Goal: Information Seeking & Learning: Learn about a topic

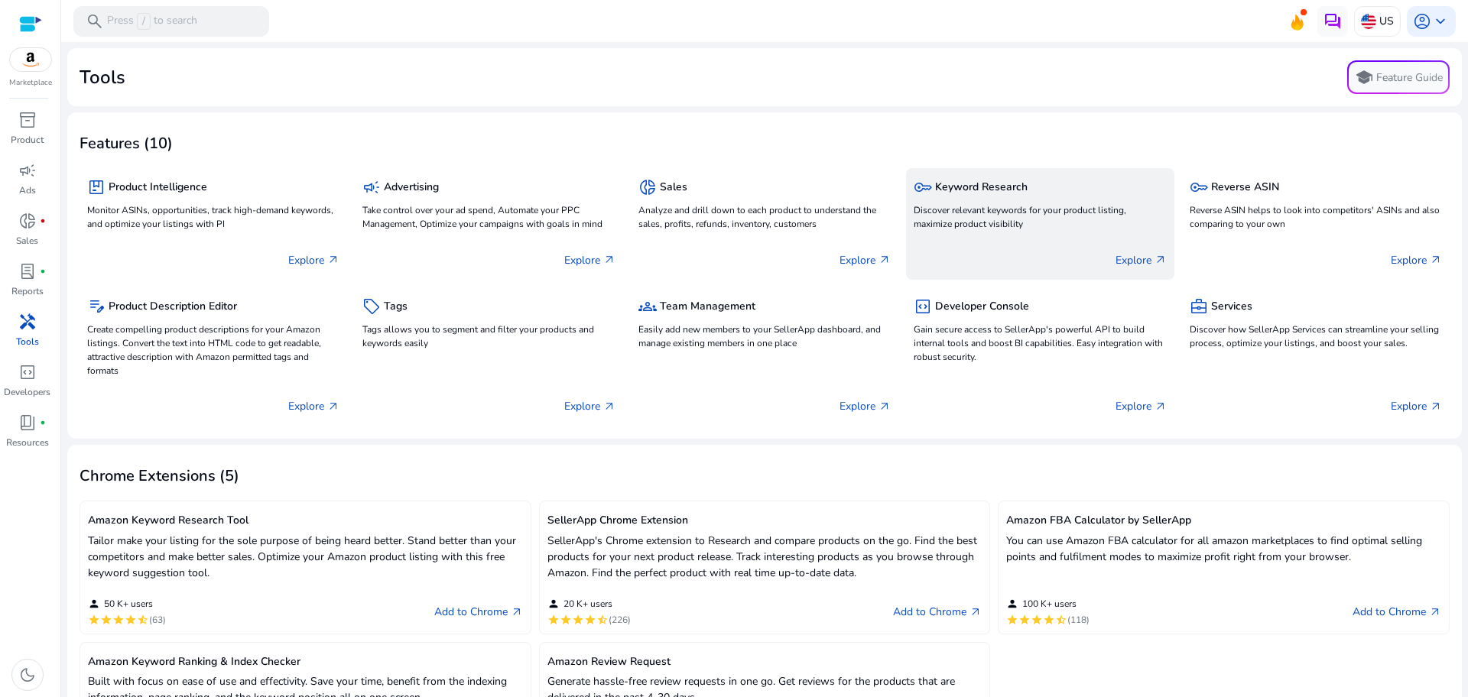
click at [957, 203] on p "Discover relevant keywords for your product listing, maximize product visibility" at bounding box center [1039, 217] width 252 height 28
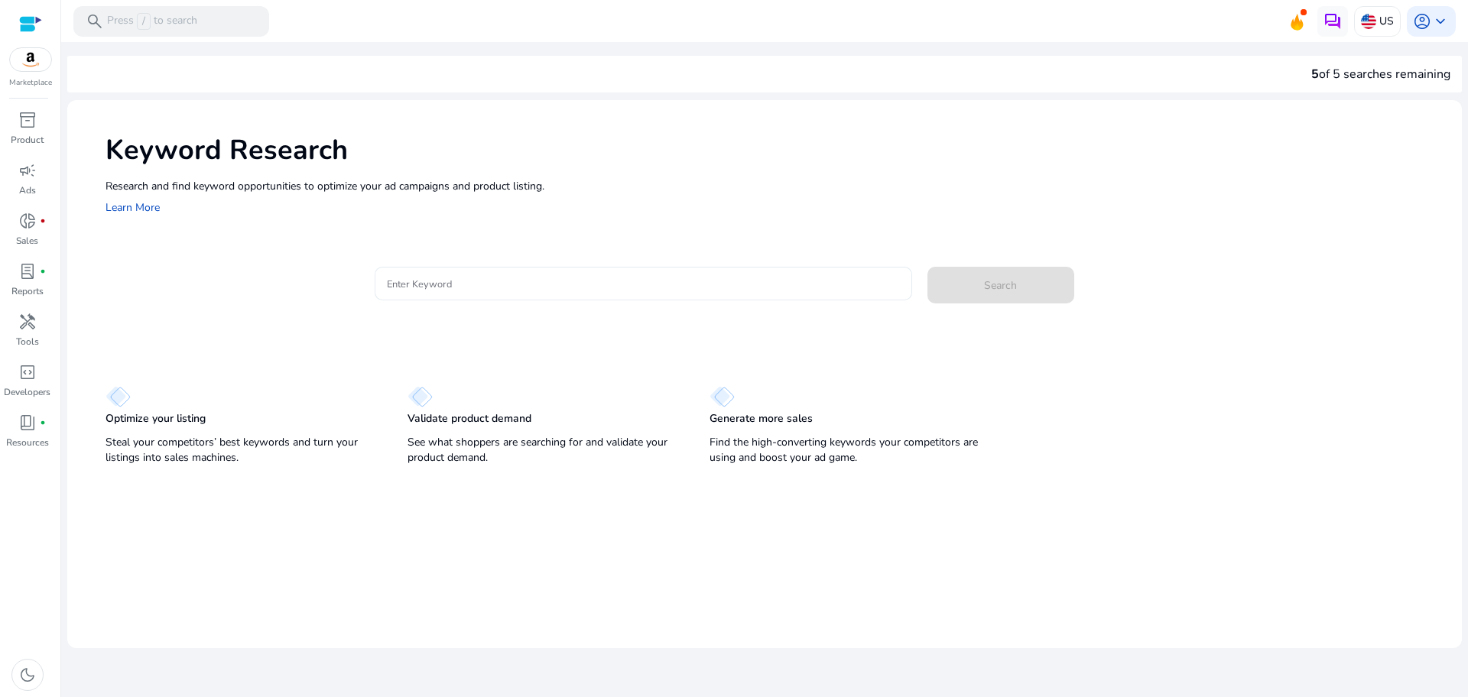
click at [501, 267] on div at bounding box center [643, 284] width 513 height 34
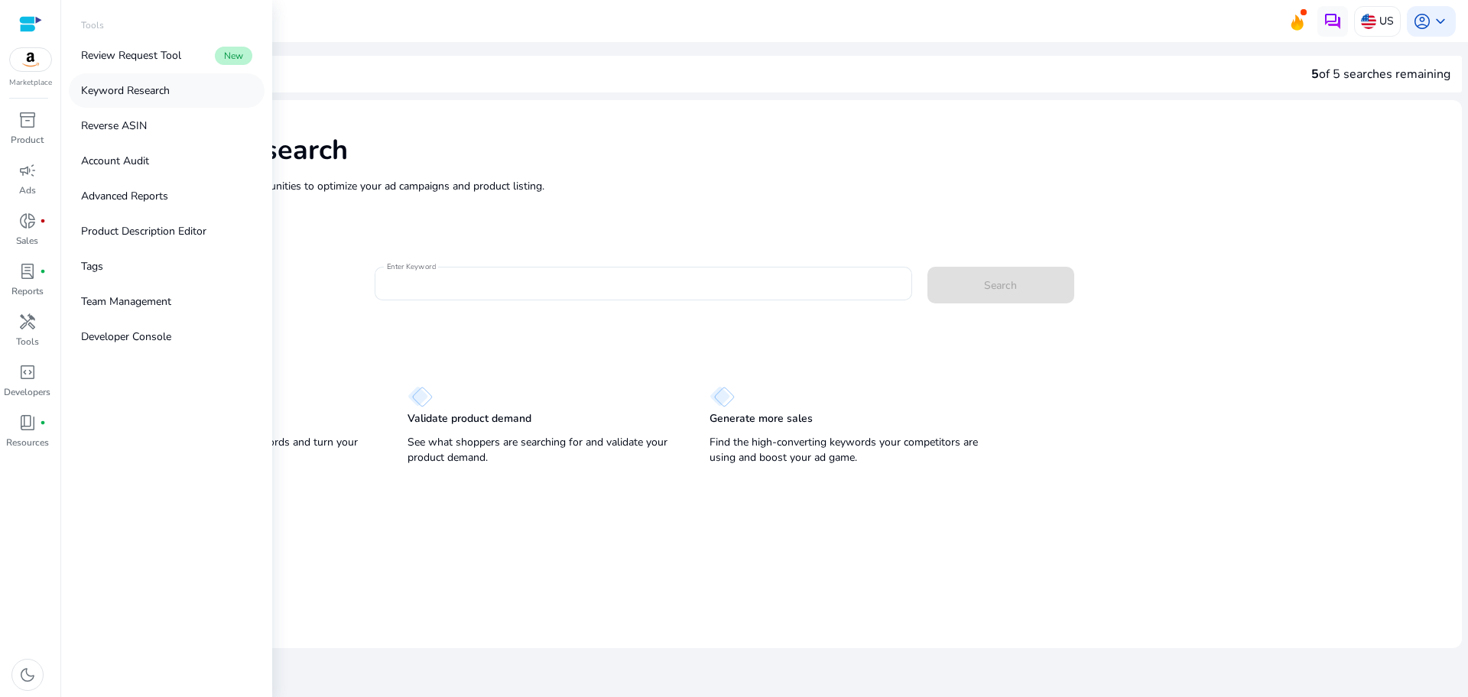
click at [165, 96] on p "Keyword Research" at bounding box center [125, 91] width 89 height 16
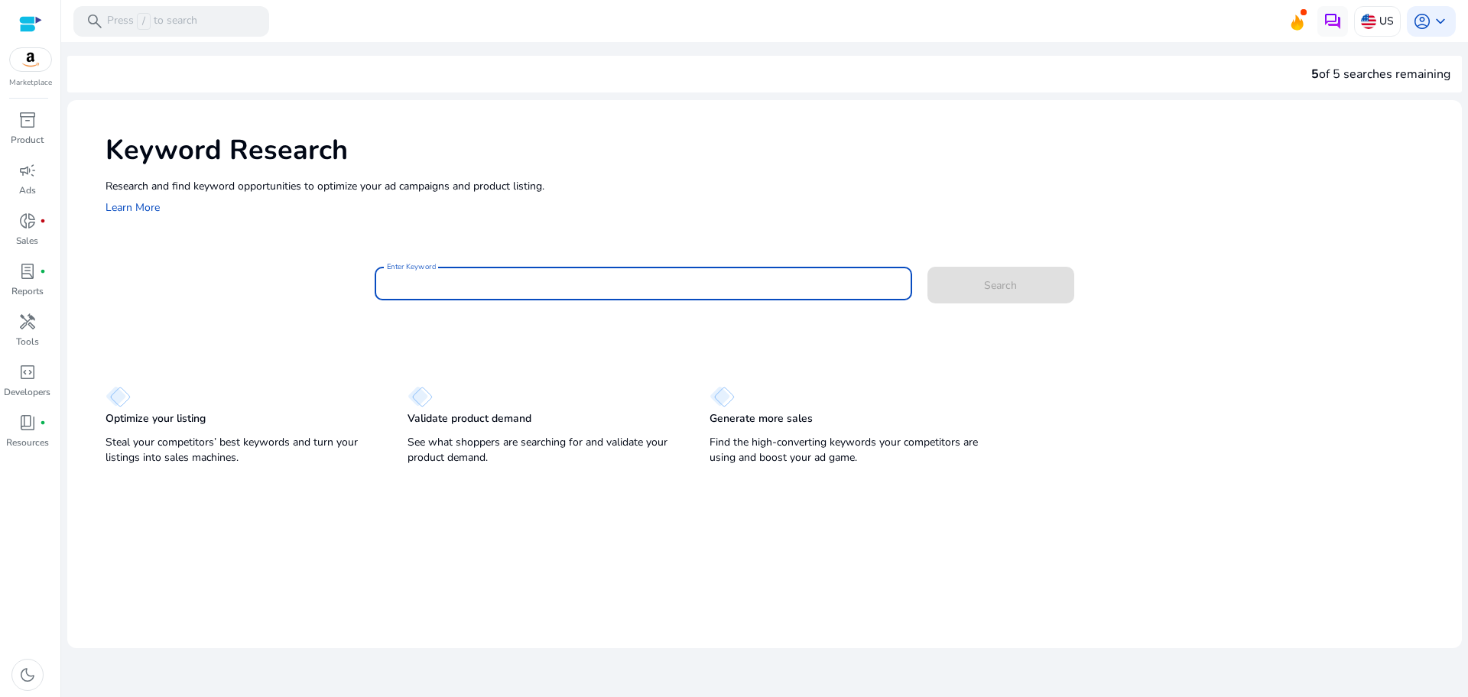
click at [490, 281] on input "Enter Keyword" at bounding box center [643, 283] width 513 height 17
type input "*********"
click at [927, 267] on button "Search" at bounding box center [1000, 285] width 147 height 37
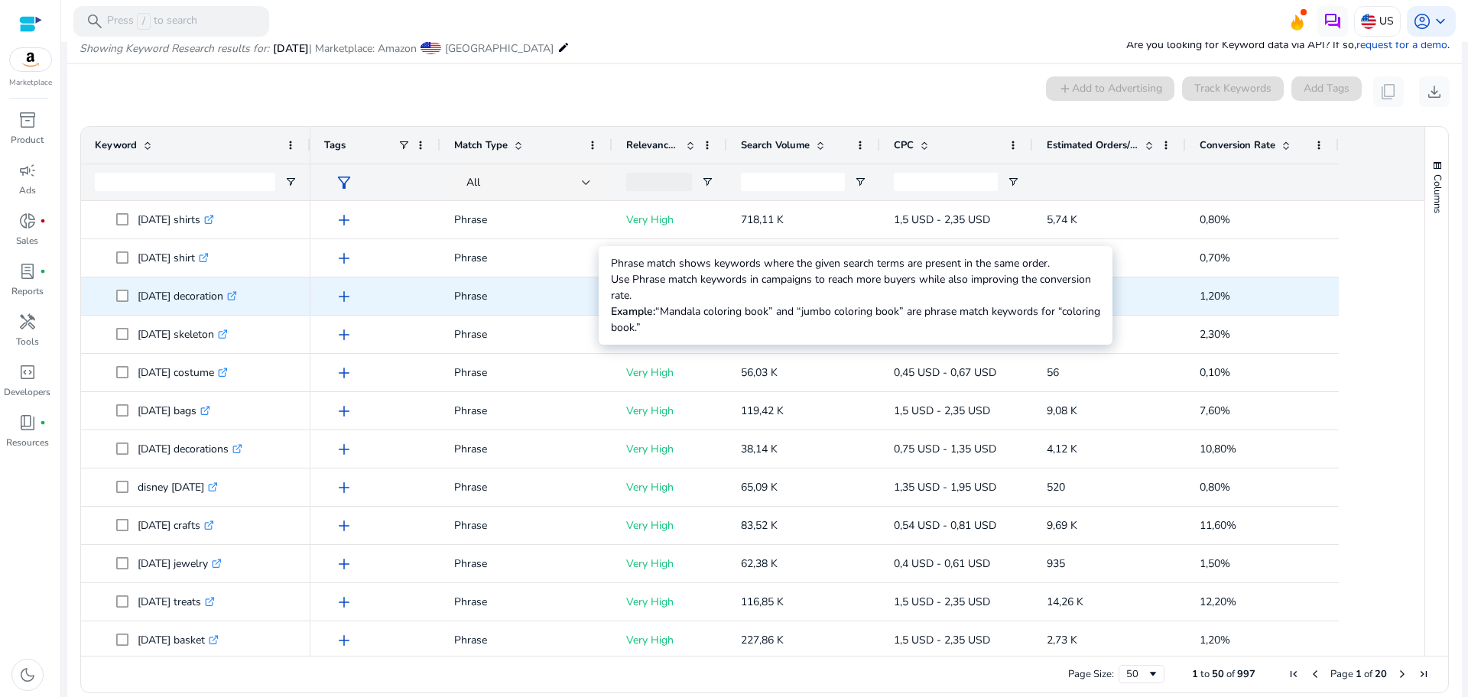
scroll to position [182, 0]
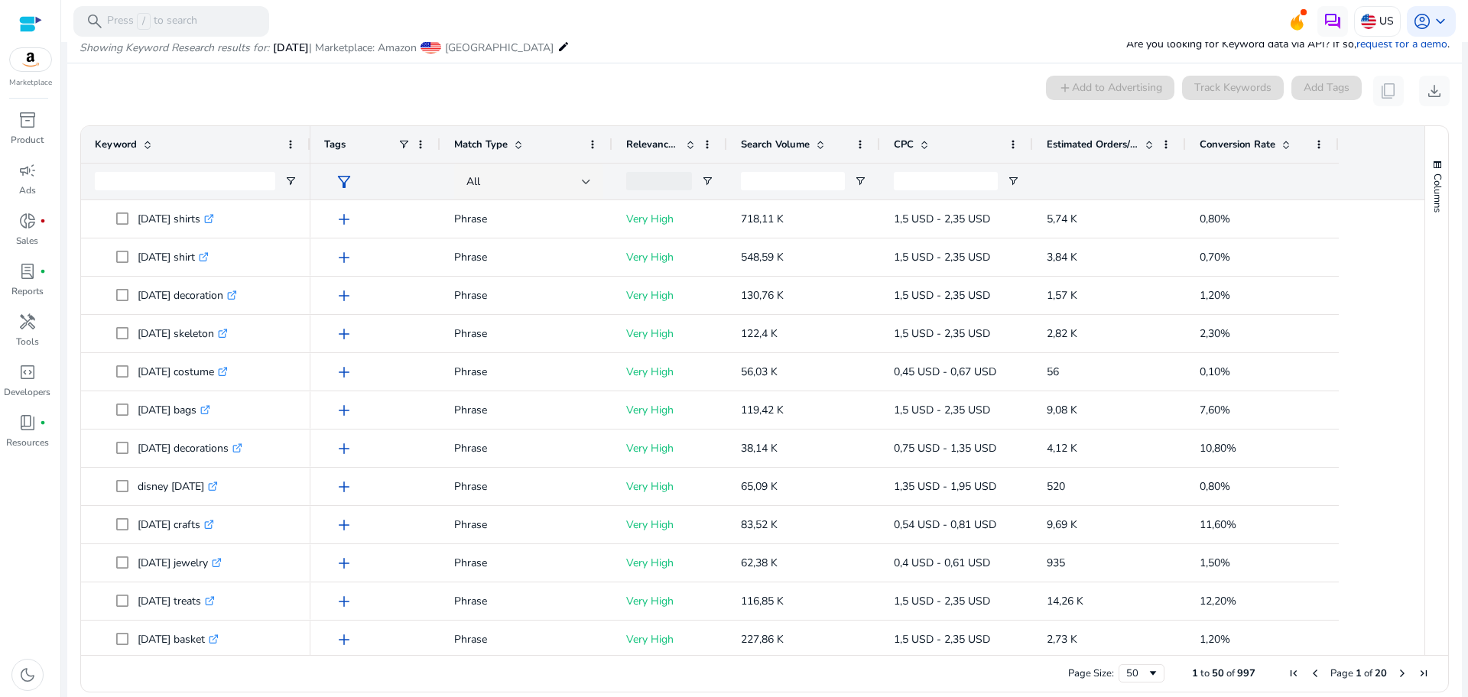
click at [1142, 148] on span at bounding box center [1146, 144] width 17 height 12
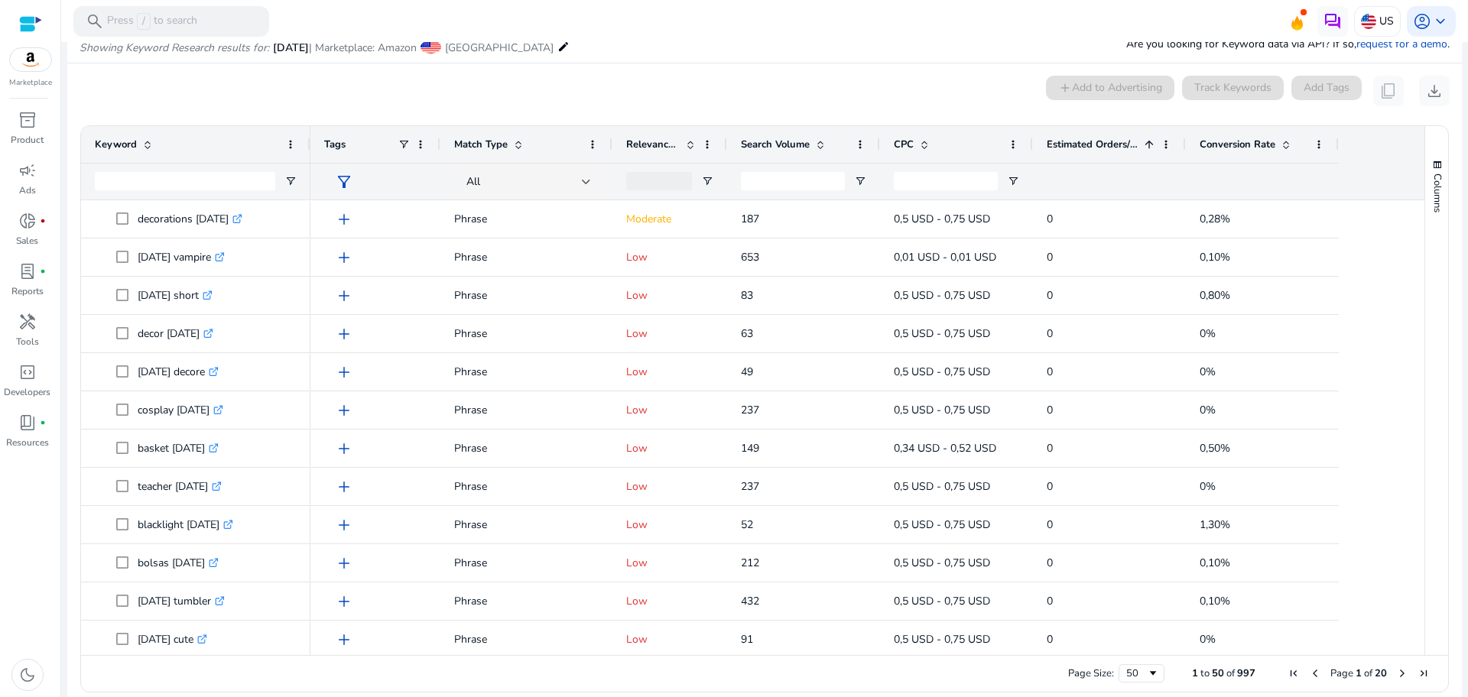
click at [1142, 148] on span at bounding box center [1146, 144] width 17 height 12
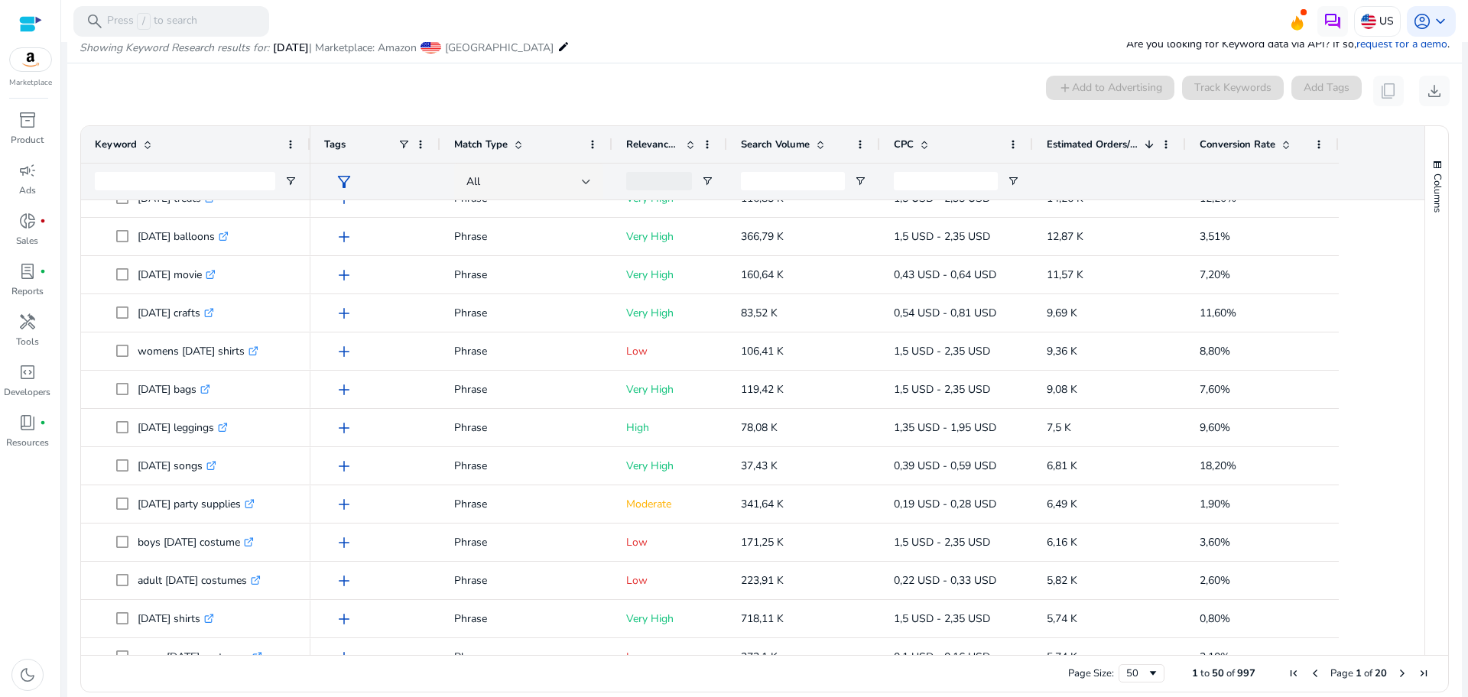
scroll to position [0, 0]
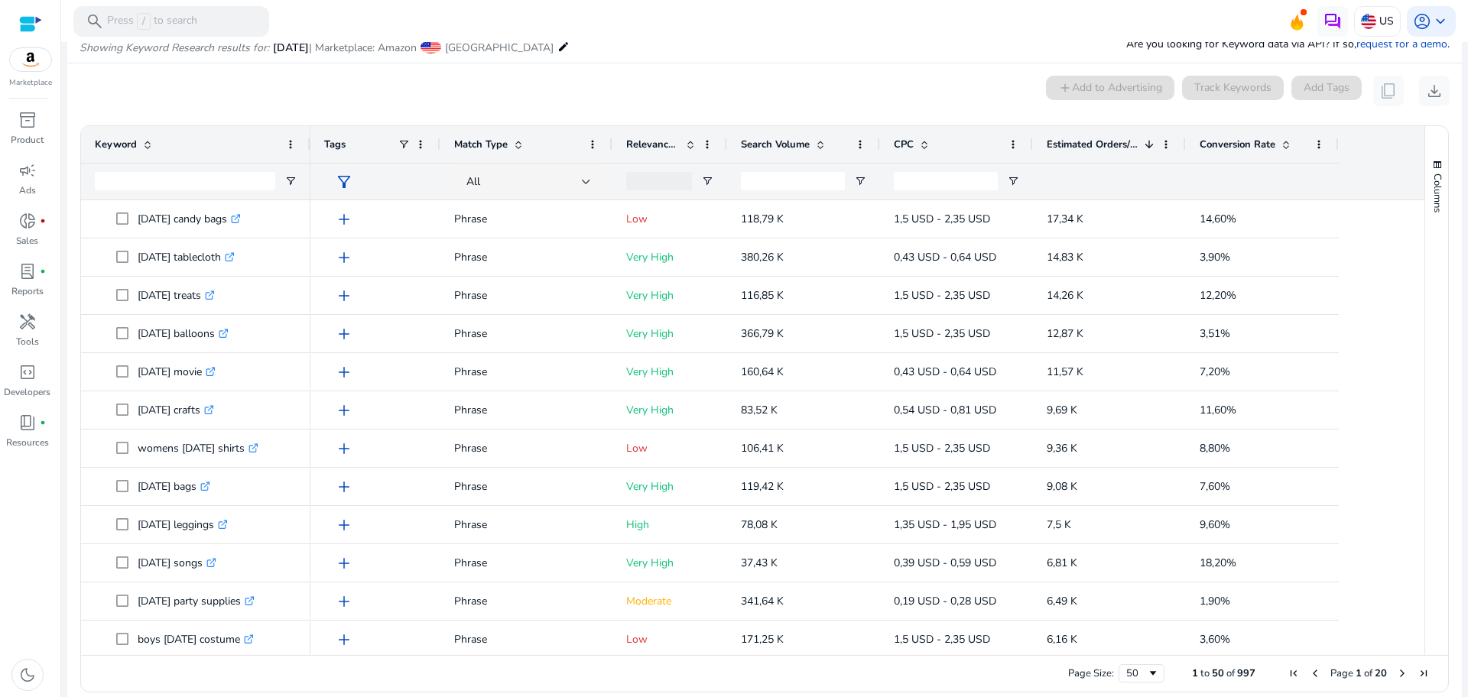
click at [1280, 145] on span at bounding box center [1286, 144] width 12 height 12
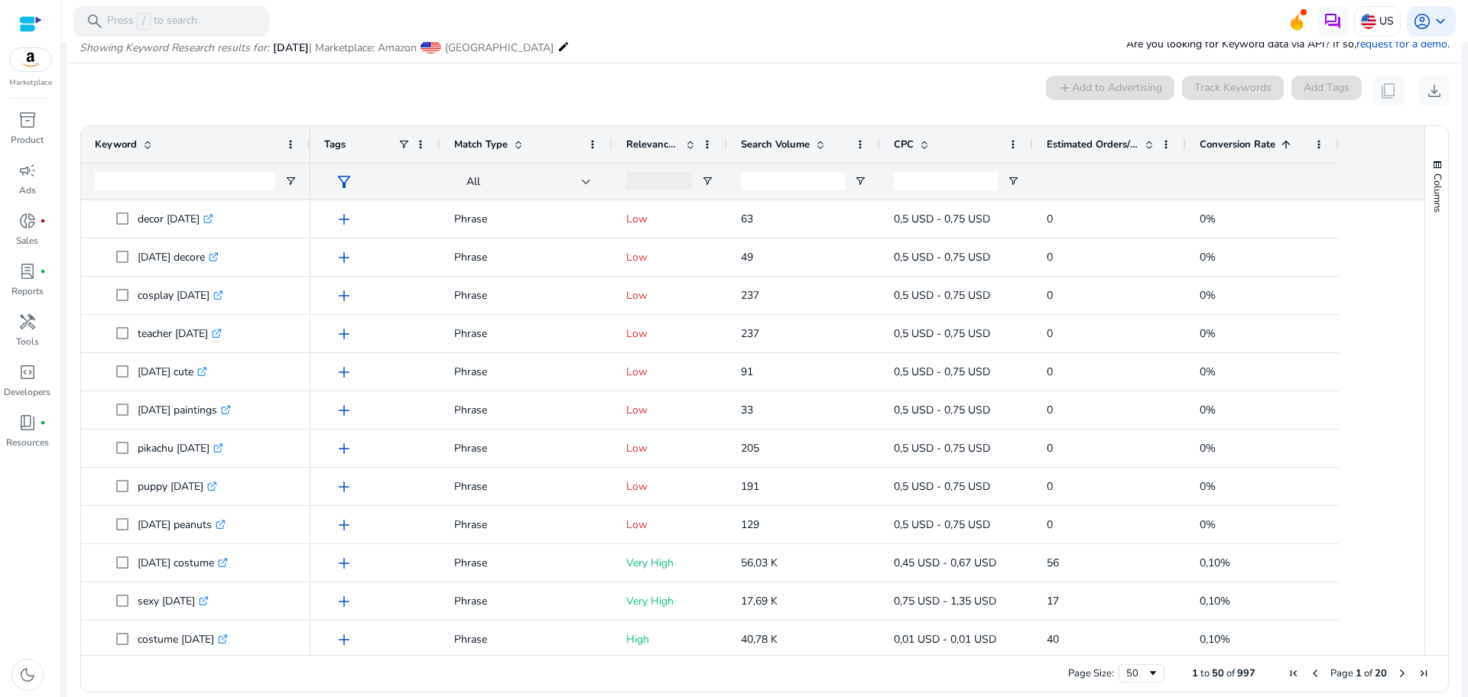
click at [1280, 145] on span at bounding box center [1286, 144] width 12 height 12
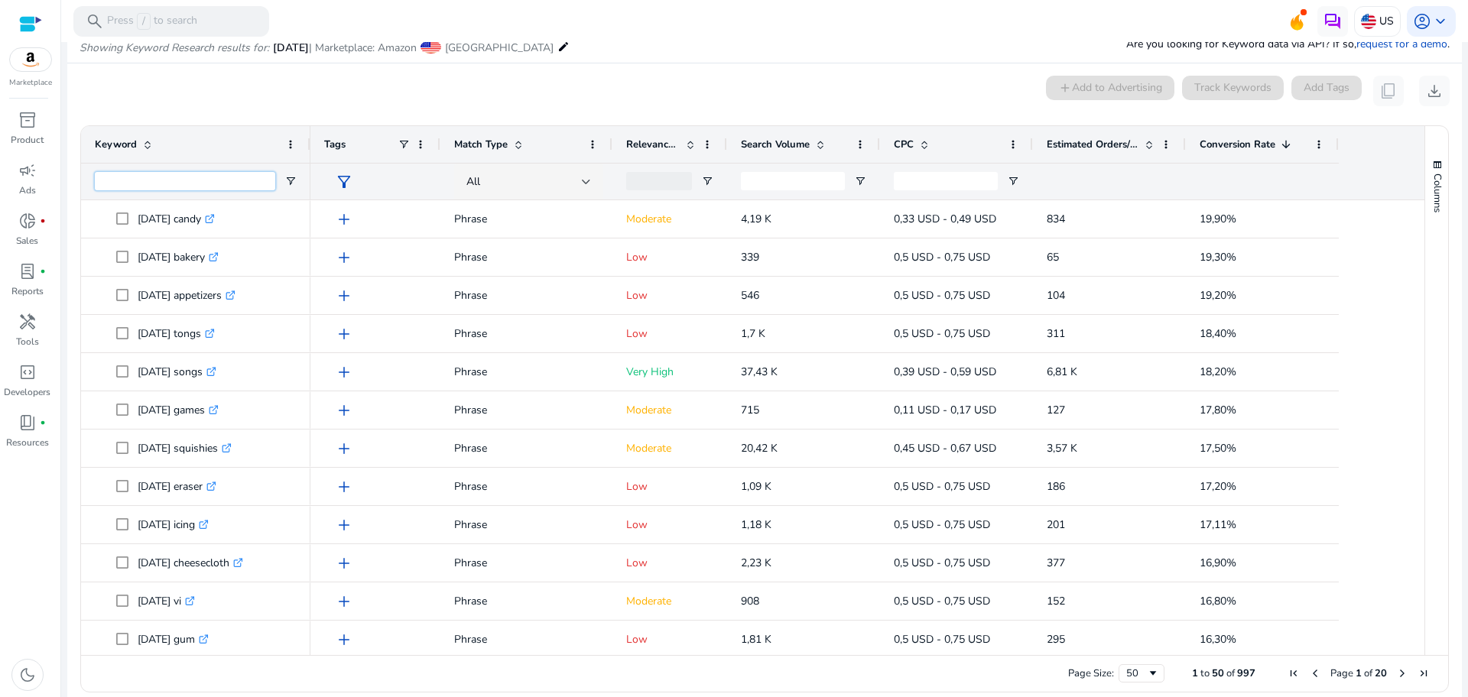
click at [131, 174] on input "Keyword Filter Input" at bounding box center [185, 181] width 180 height 18
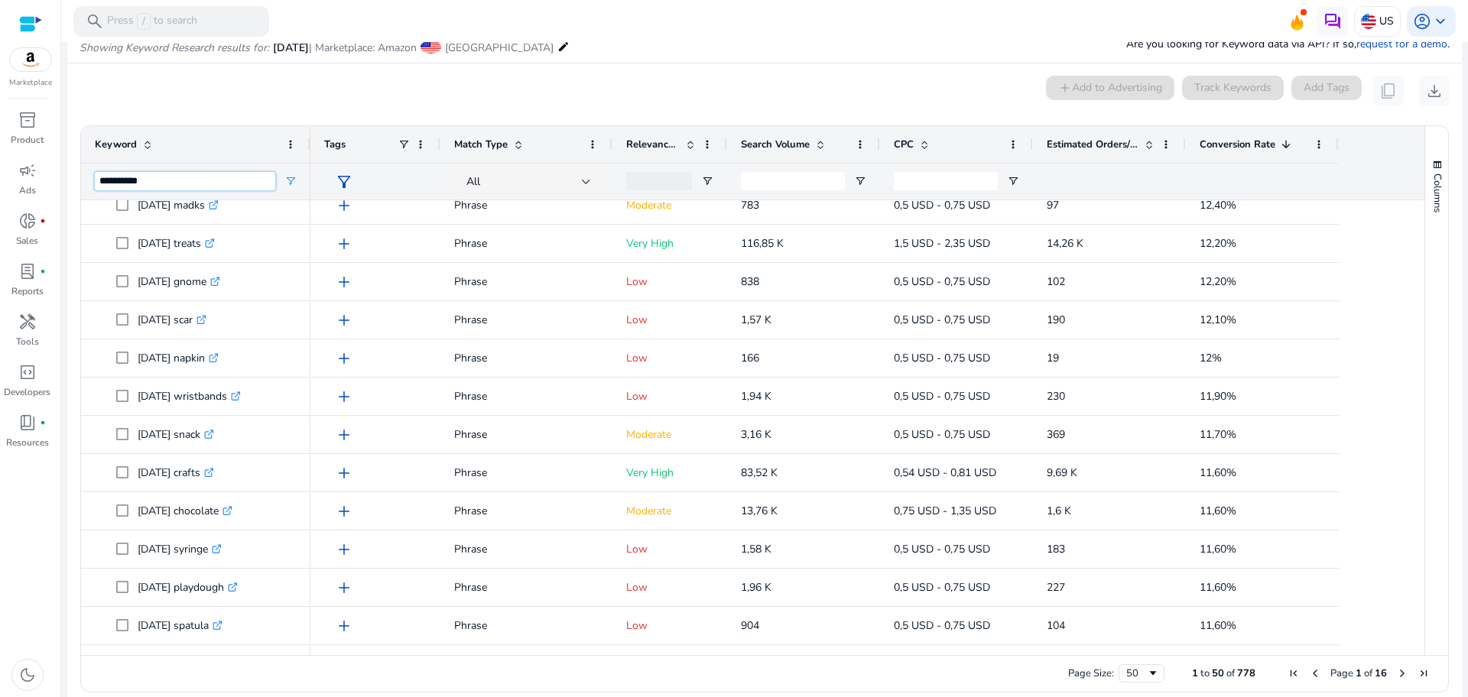
scroll to position [1456, 0]
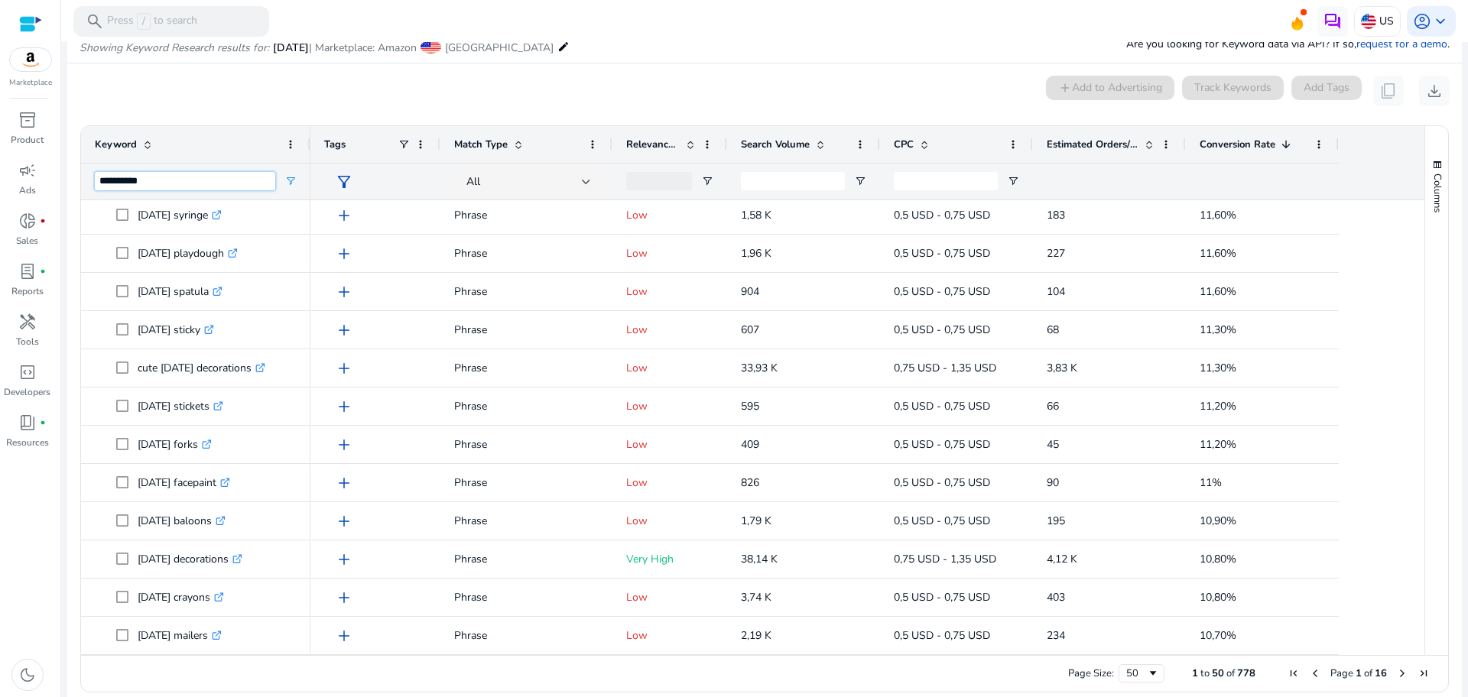
type input "*********"
click at [1396, 670] on span "Next Page" at bounding box center [1402, 673] width 12 height 12
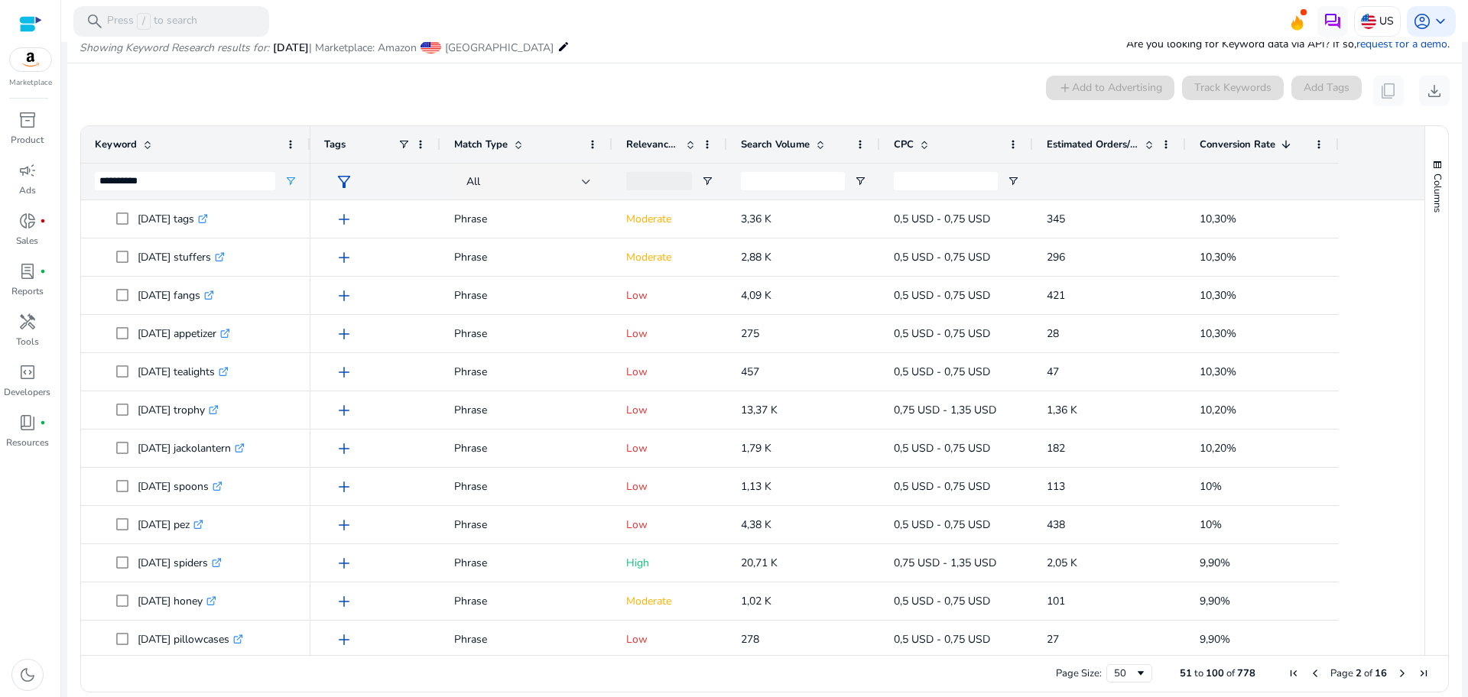
drag, startPoint x: 1420, startPoint y: 248, endPoint x: 1418, endPoint y: 281, distance: 33.7
click at [1424, 281] on div "Columns Keyword Column Labels Drag here to set column labels" at bounding box center [1436, 390] width 24 height 529
drag, startPoint x: 1418, startPoint y: 281, endPoint x: 1413, endPoint y: 297, distance: 16.2
click at [1413, 297] on div "Keyword ********* Tags Match Type CPC" at bounding box center [764, 390] width 1367 height 529
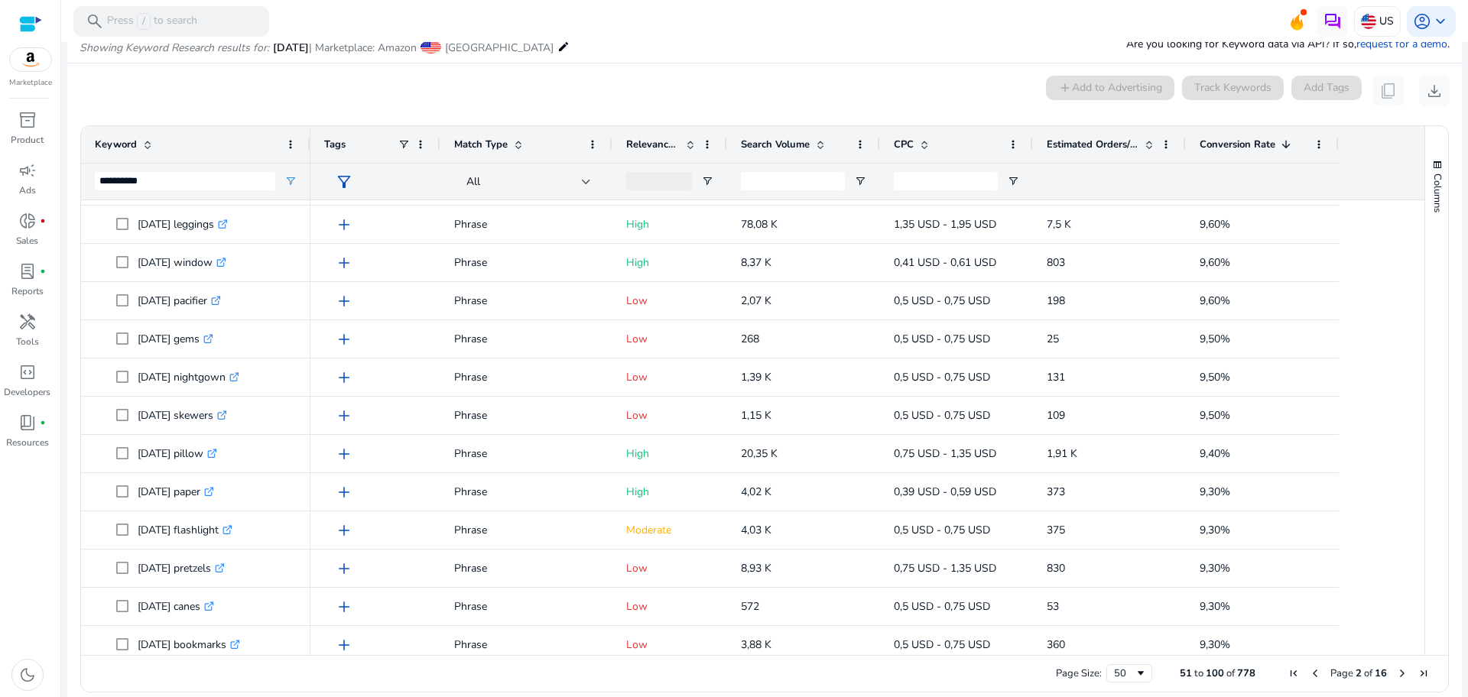
scroll to position [842, 0]
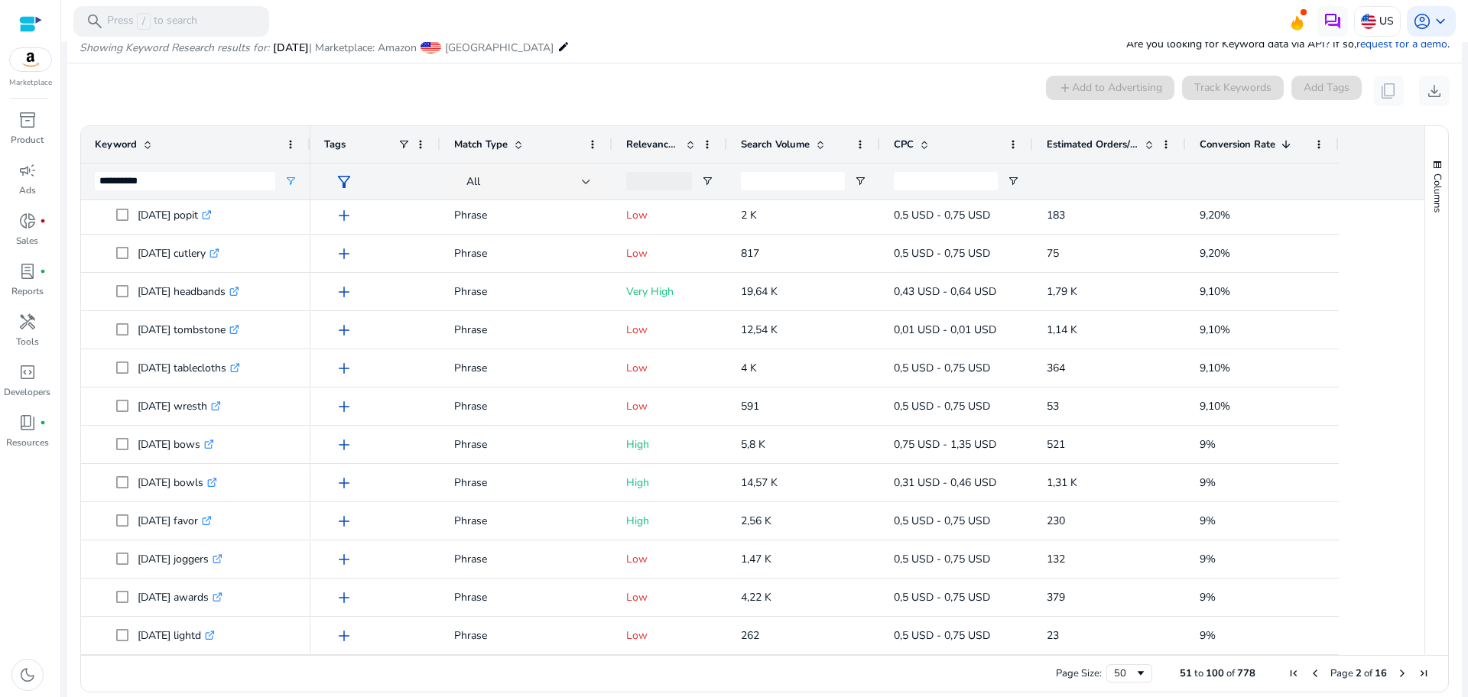
click at [1396, 672] on span "Next Page" at bounding box center [1402, 673] width 12 height 12
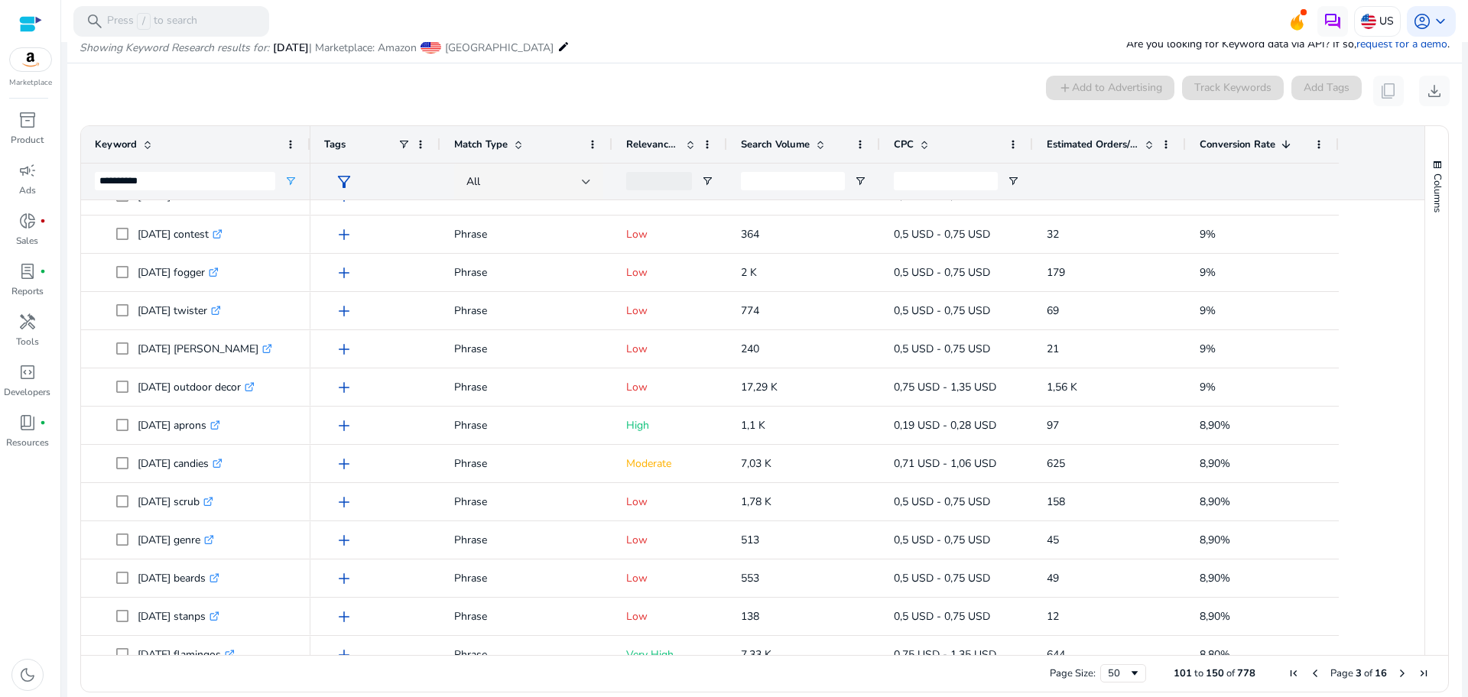
scroll to position [67, 0]
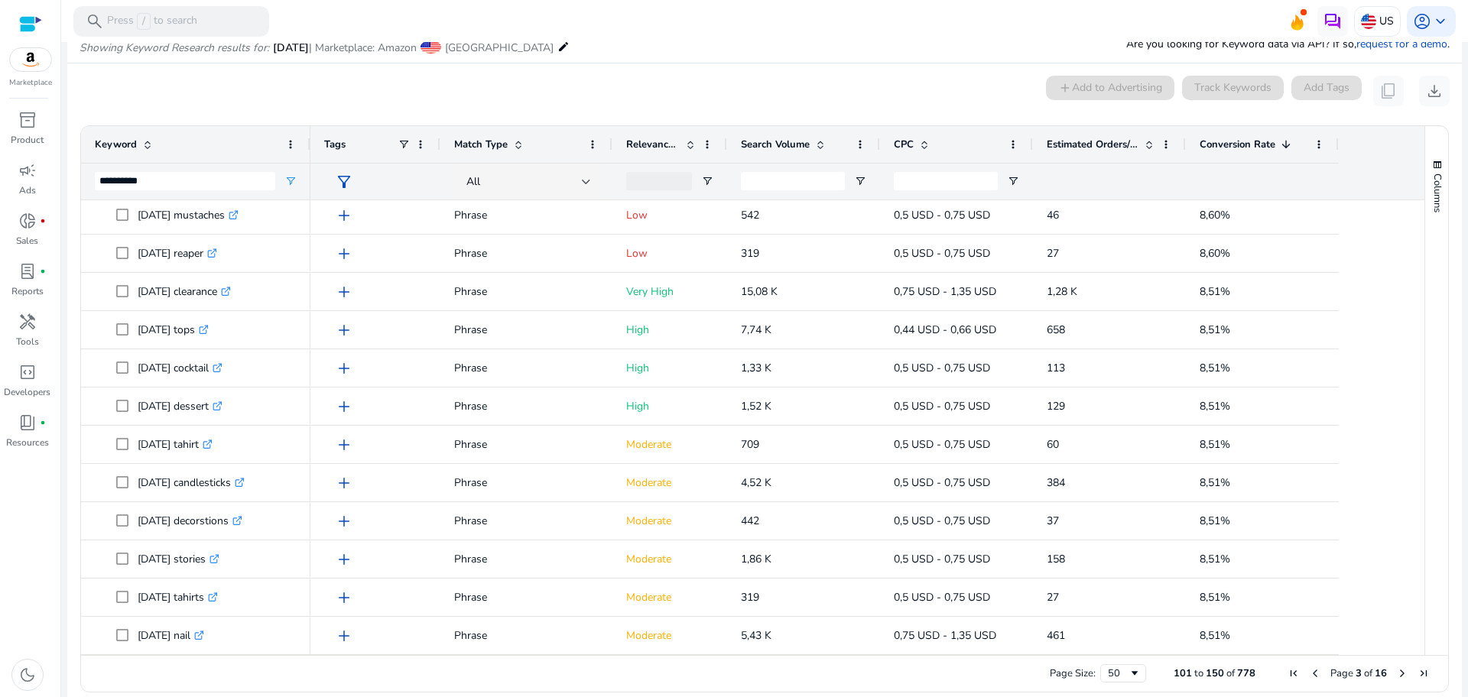
click at [1309, 672] on span "Previous Page" at bounding box center [1315, 673] width 12 height 12
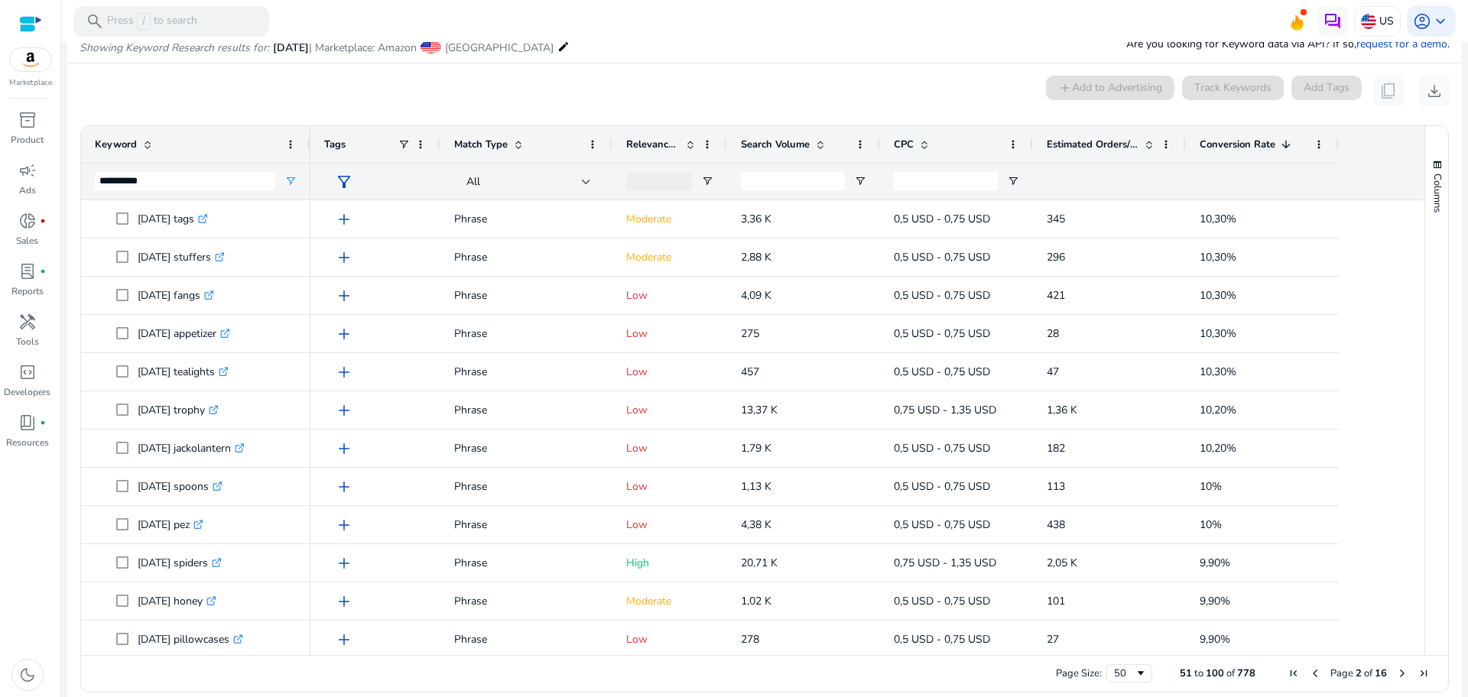
click at [1314, 671] on span "Previous Page" at bounding box center [1315, 673] width 12 height 12
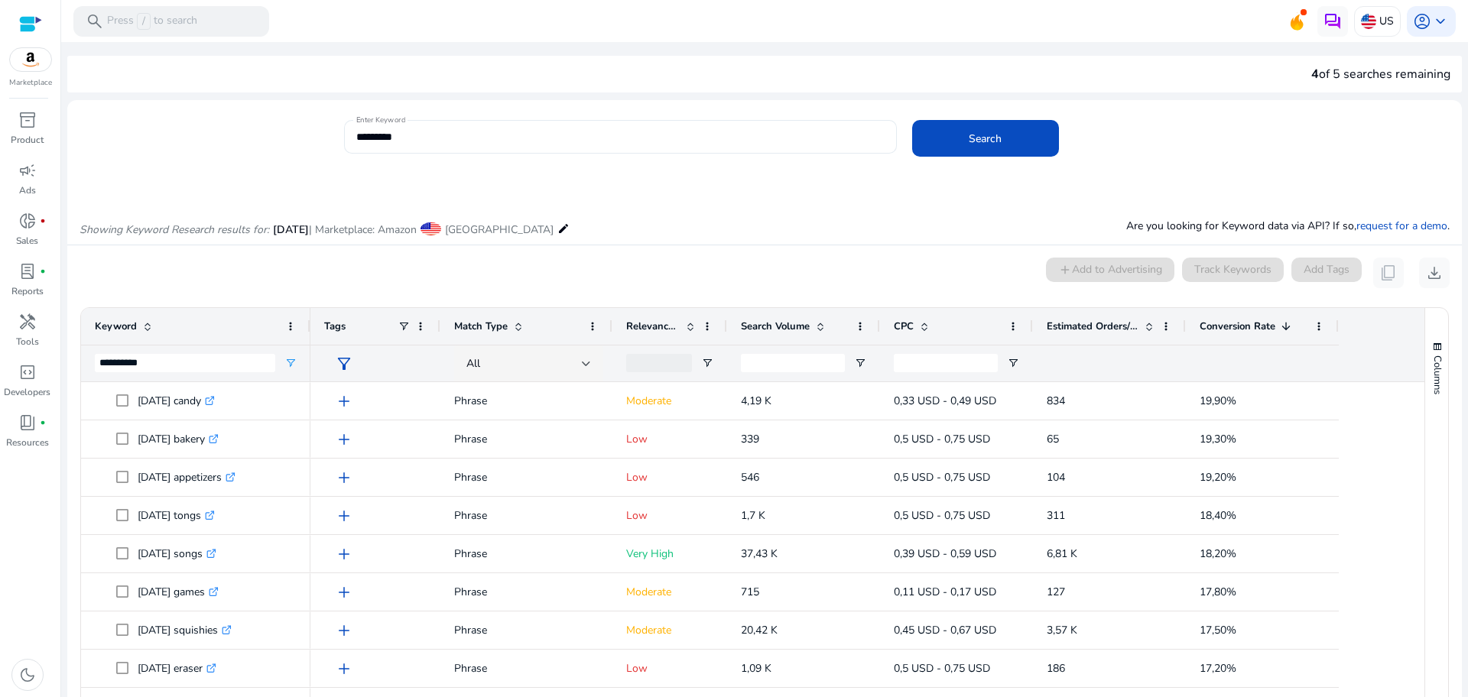
drag, startPoint x: 446, startPoint y: 149, endPoint x: 441, endPoint y: 141, distance: 10.0
click at [441, 141] on div "*********" at bounding box center [620, 137] width 528 height 34
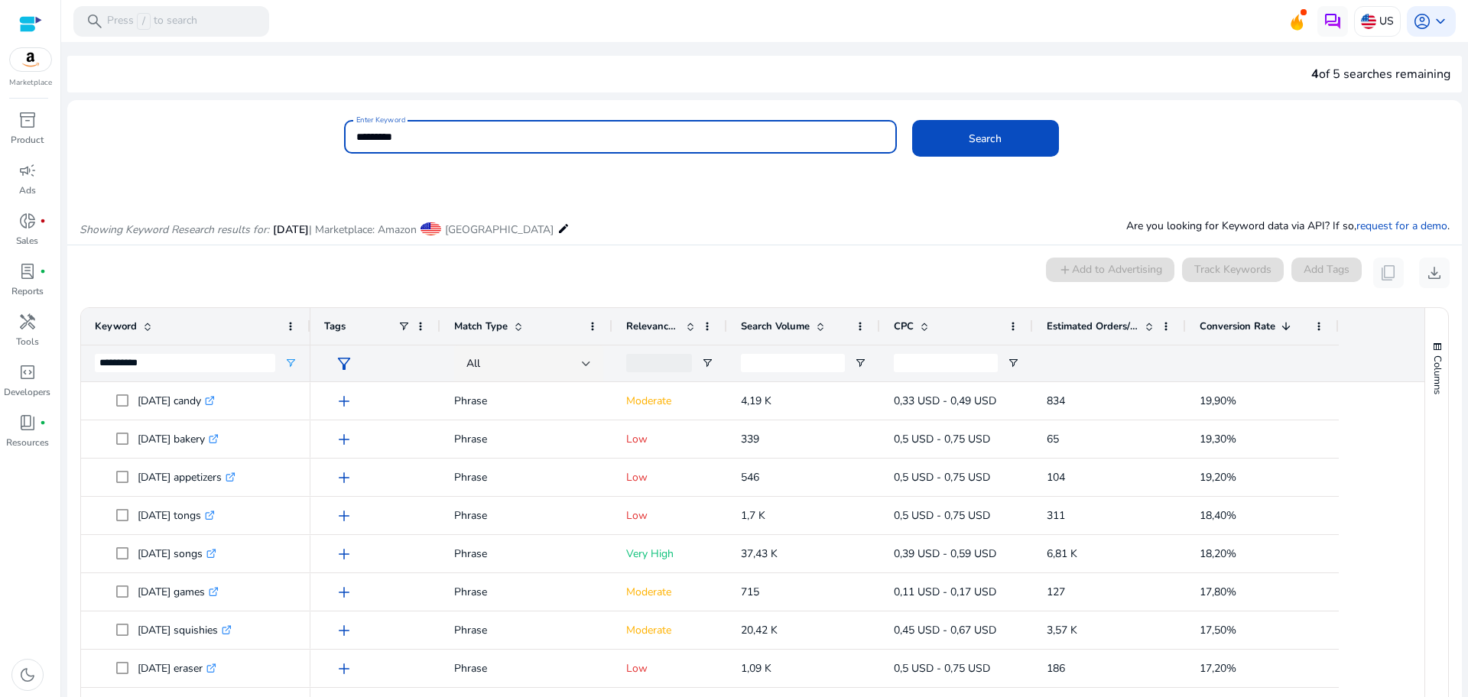
click at [441, 141] on input "*********" at bounding box center [620, 136] width 528 height 17
type input "**********"
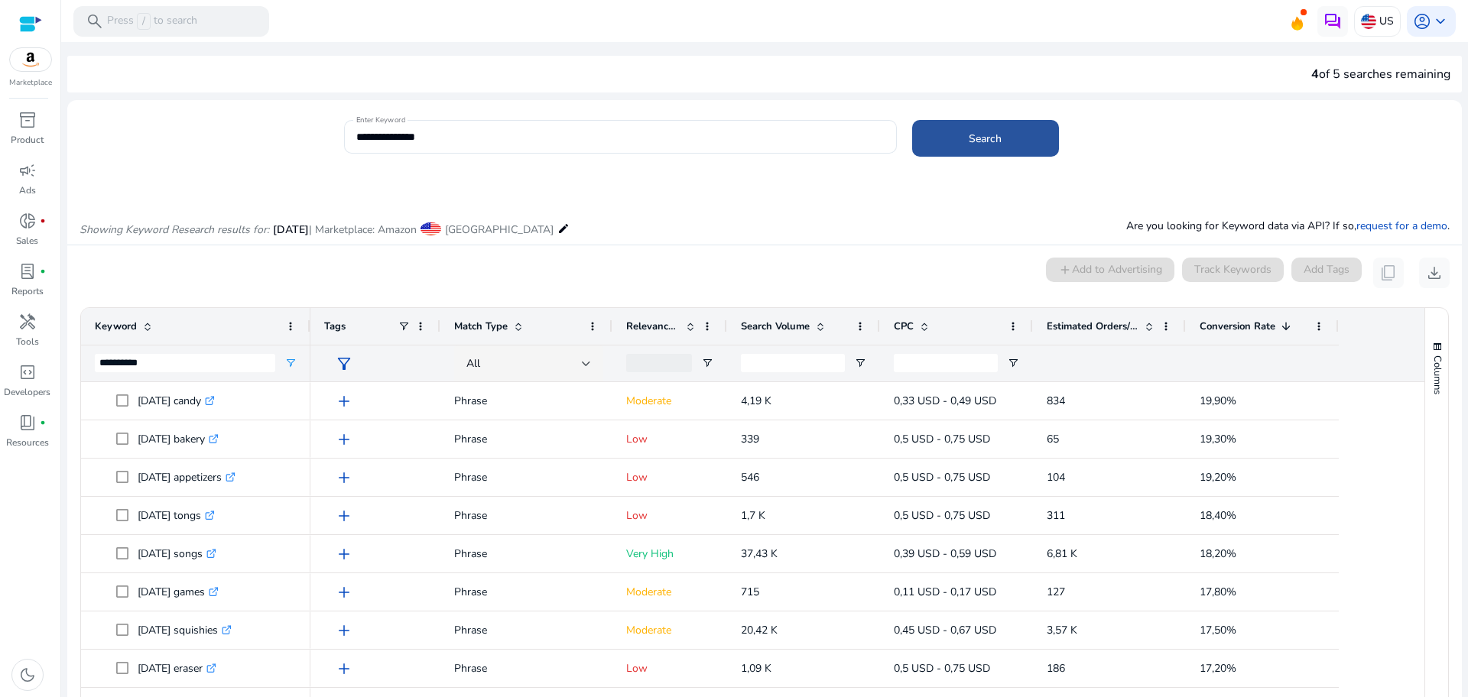
click at [973, 144] on span "Search" at bounding box center [985, 139] width 33 height 16
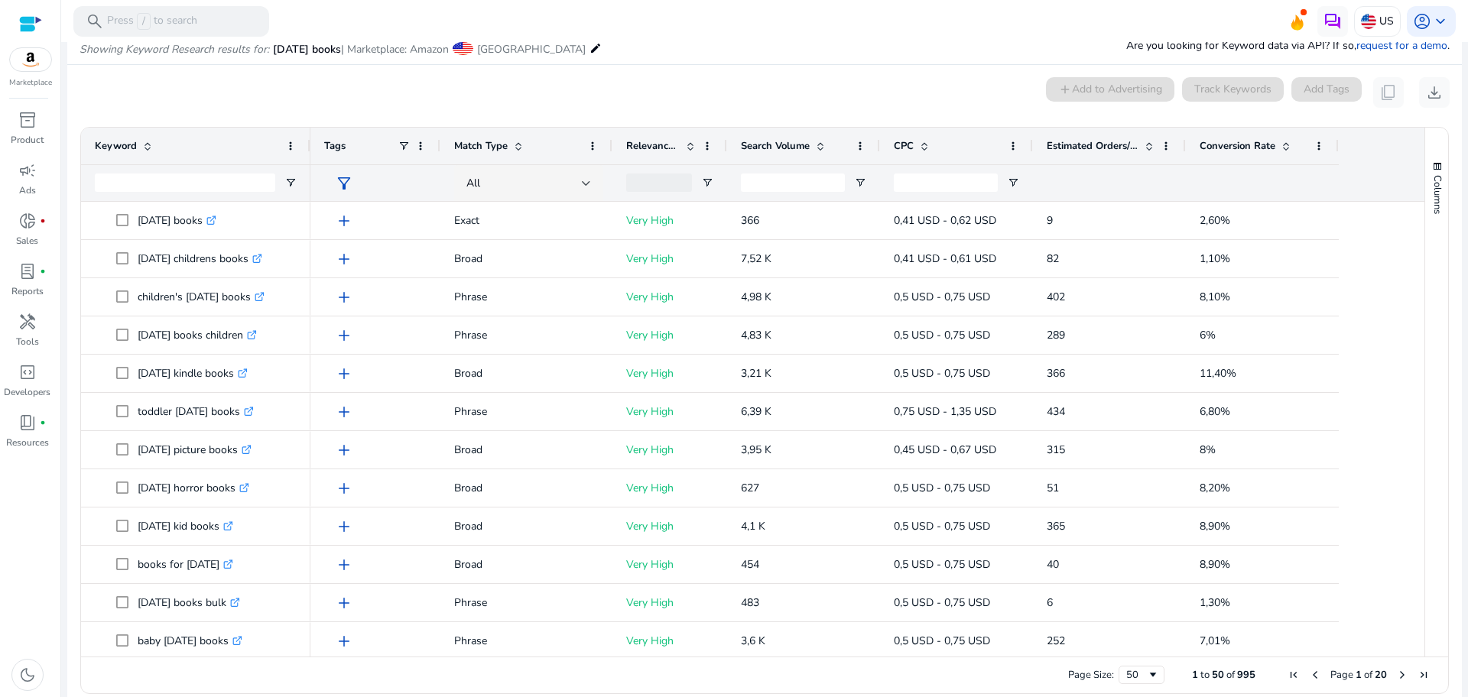
scroll to position [182, 0]
click at [1285, 148] on span at bounding box center [1286, 144] width 12 height 12
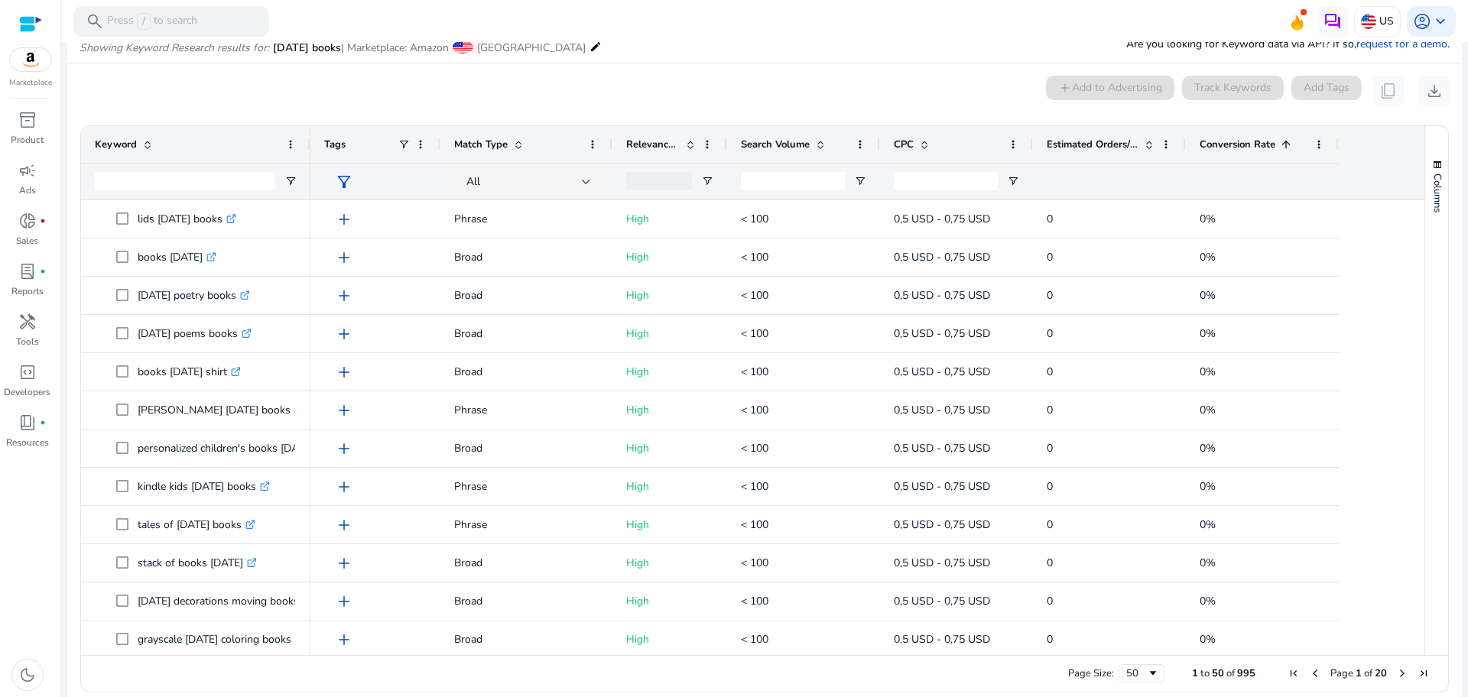
click at [1285, 148] on span at bounding box center [1286, 144] width 12 height 12
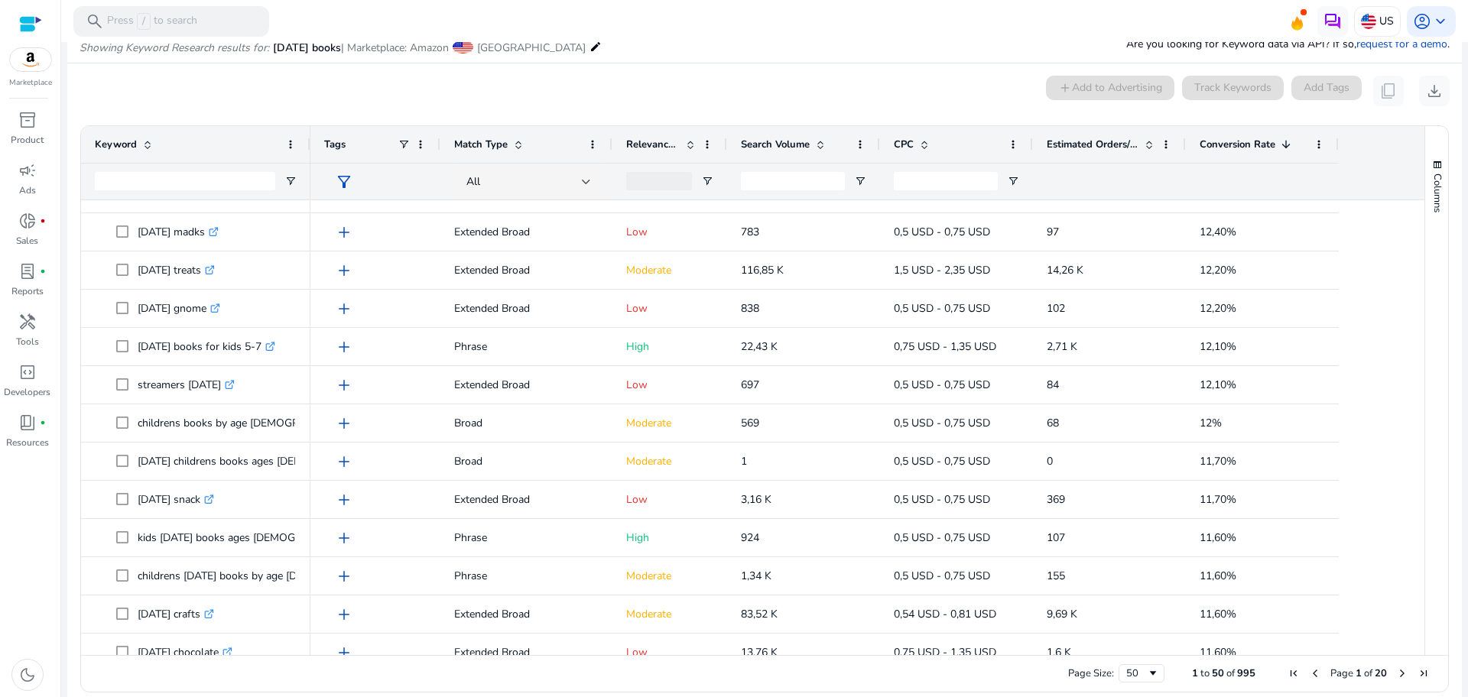
scroll to position [1205, 0]
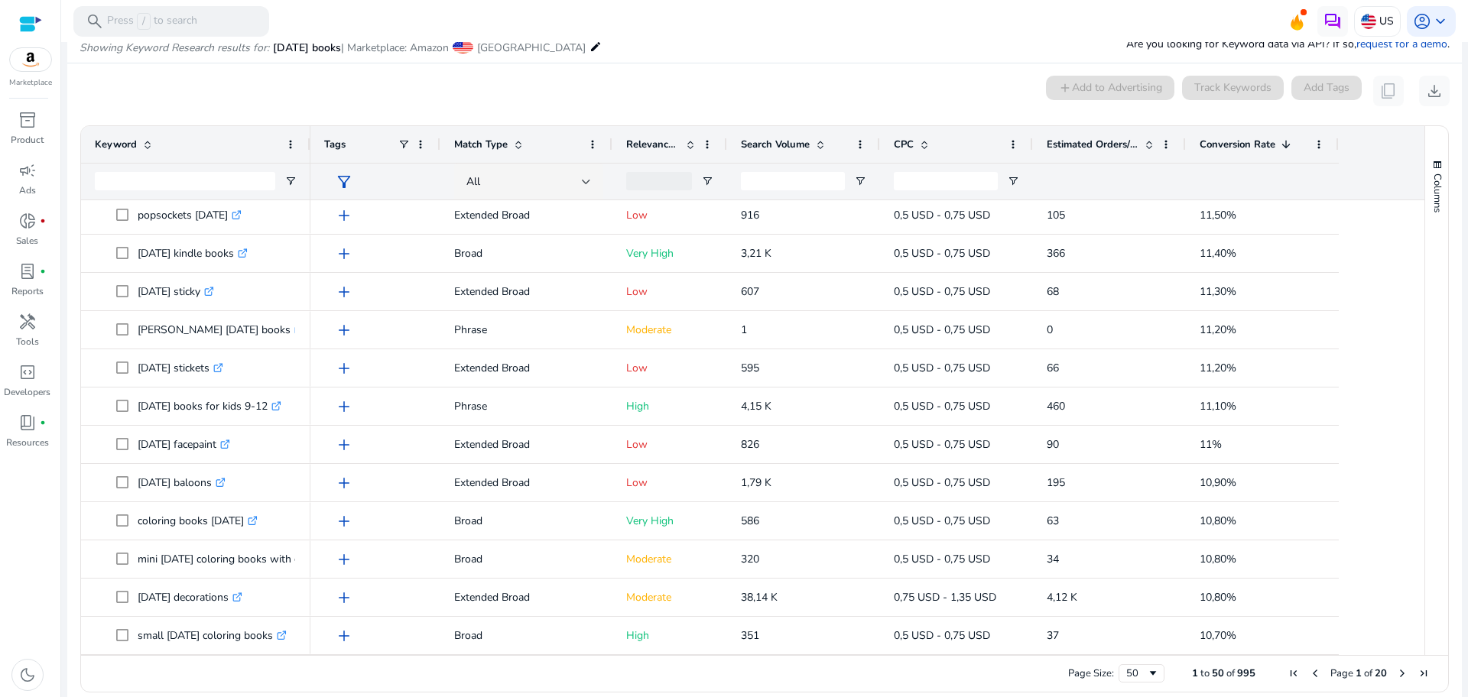
click at [1387, 671] on span "Page 1 of 20" at bounding box center [1358, 674] width 151 height 14
click at [1399, 673] on span "Next Page" at bounding box center [1402, 673] width 12 height 12
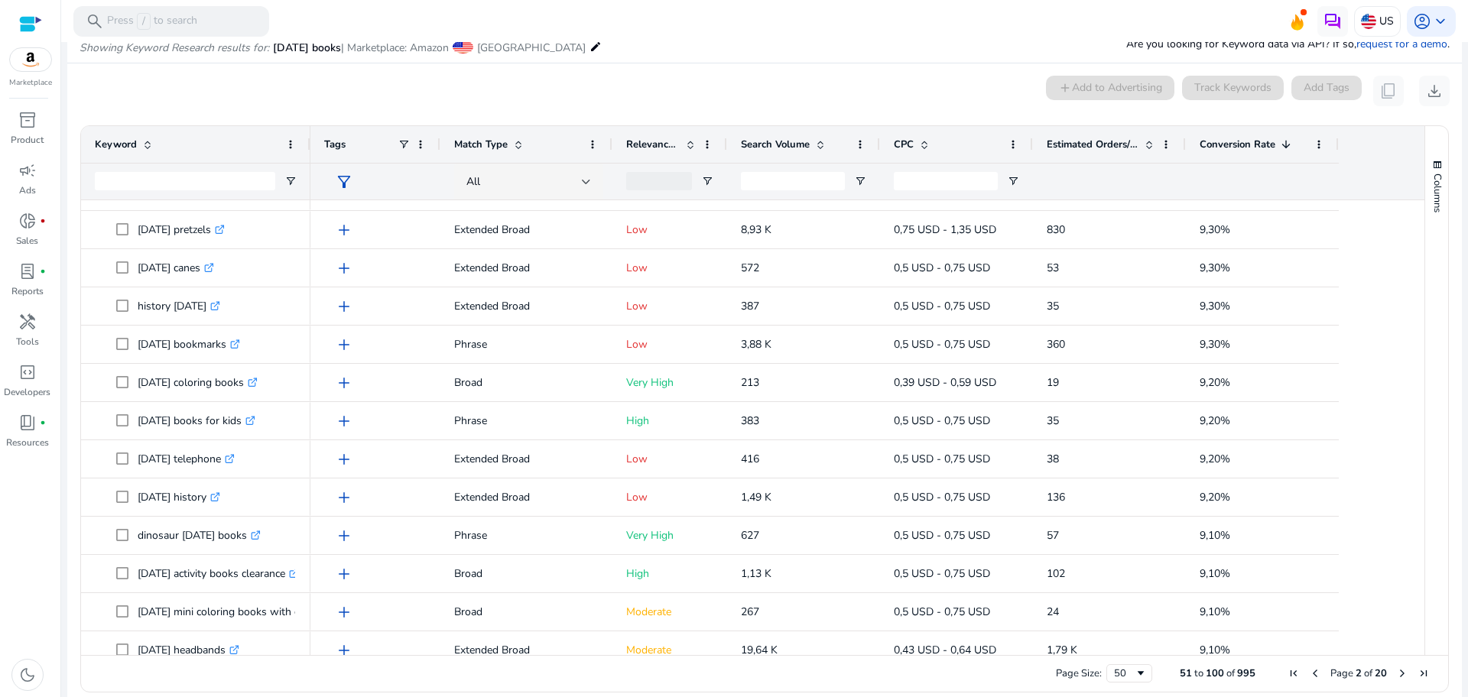
drag, startPoint x: 1440, startPoint y: 537, endPoint x: 1418, endPoint y: 525, distance: 25.0
click at [1424, 525] on div "Columns Keyword Column Labels Drag here to set column labels" at bounding box center [1436, 390] width 24 height 529
drag, startPoint x: 1418, startPoint y: 525, endPoint x: 1426, endPoint y: 587, distance: 62.5
click at [1426, 587] on div "Columns Keyword Column Labels Drag here to set column labels" at bounding box center [1436, 390] width 24 height 529
click at [1426, 587] on div "Columns" at bounding box center [1436, 390] width 23 height 529
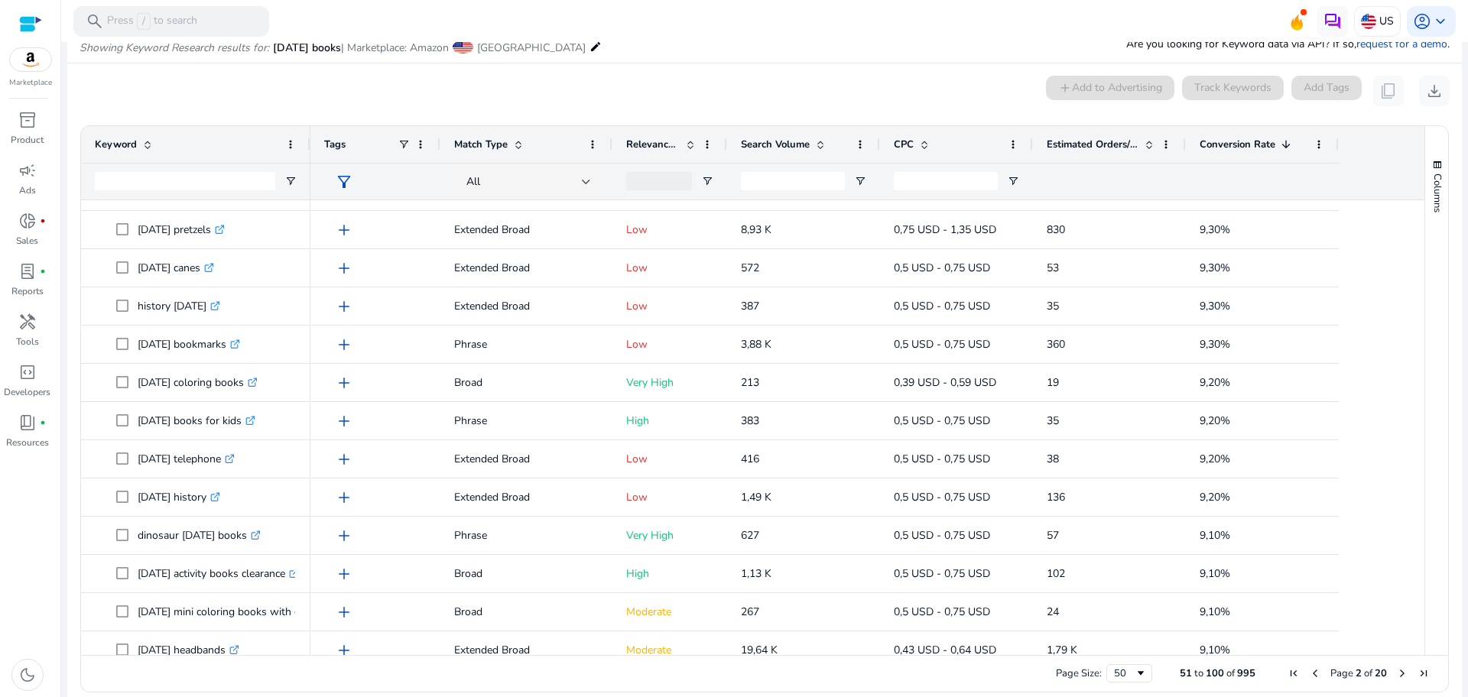
drag, startPoint x: 1426, startPoint y: 587, endPoint x: 1417, endPoint y: 573, distance: 17.2
click at [1417, 573] on div "Keyword Tags Match Type 1" at bounding box center [764, 390] width 1367 height 529
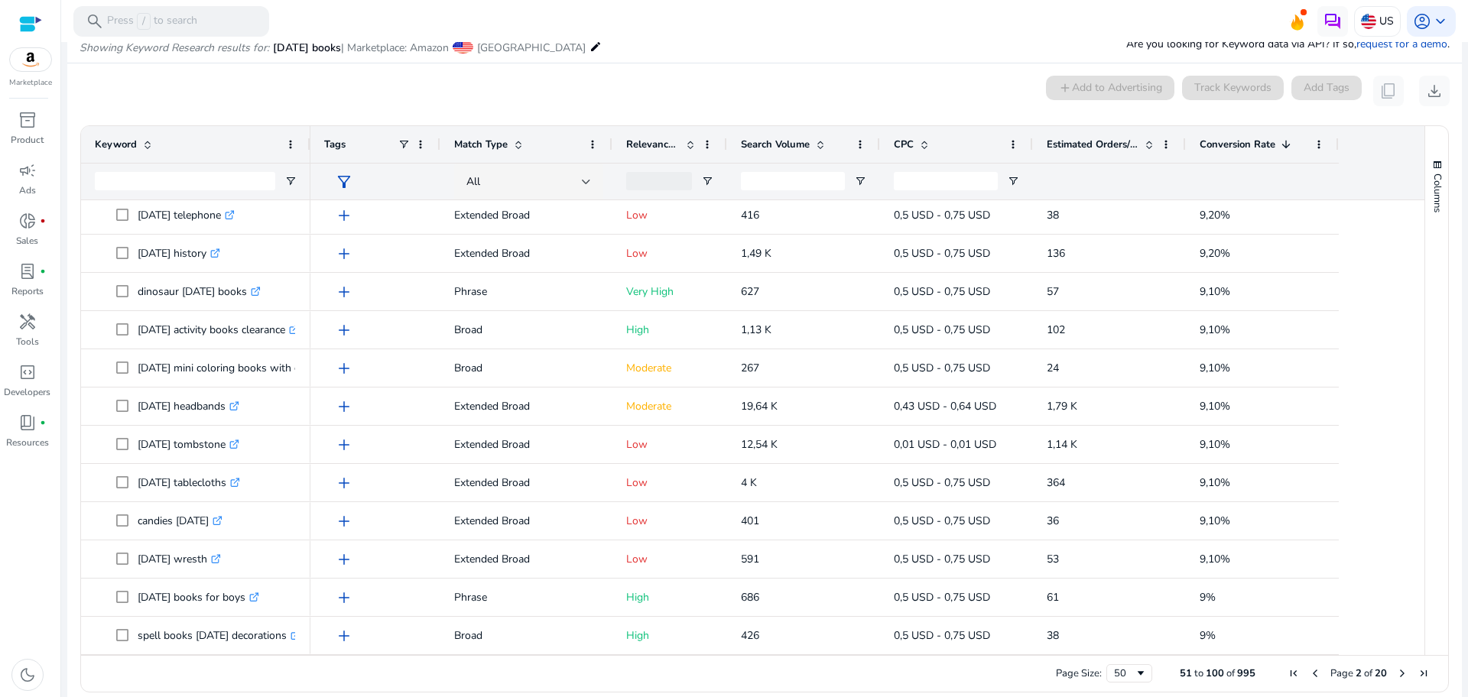
click at [1396, 678] on span "Next Page" at bounding box center [1402, 673] width 12 height 12
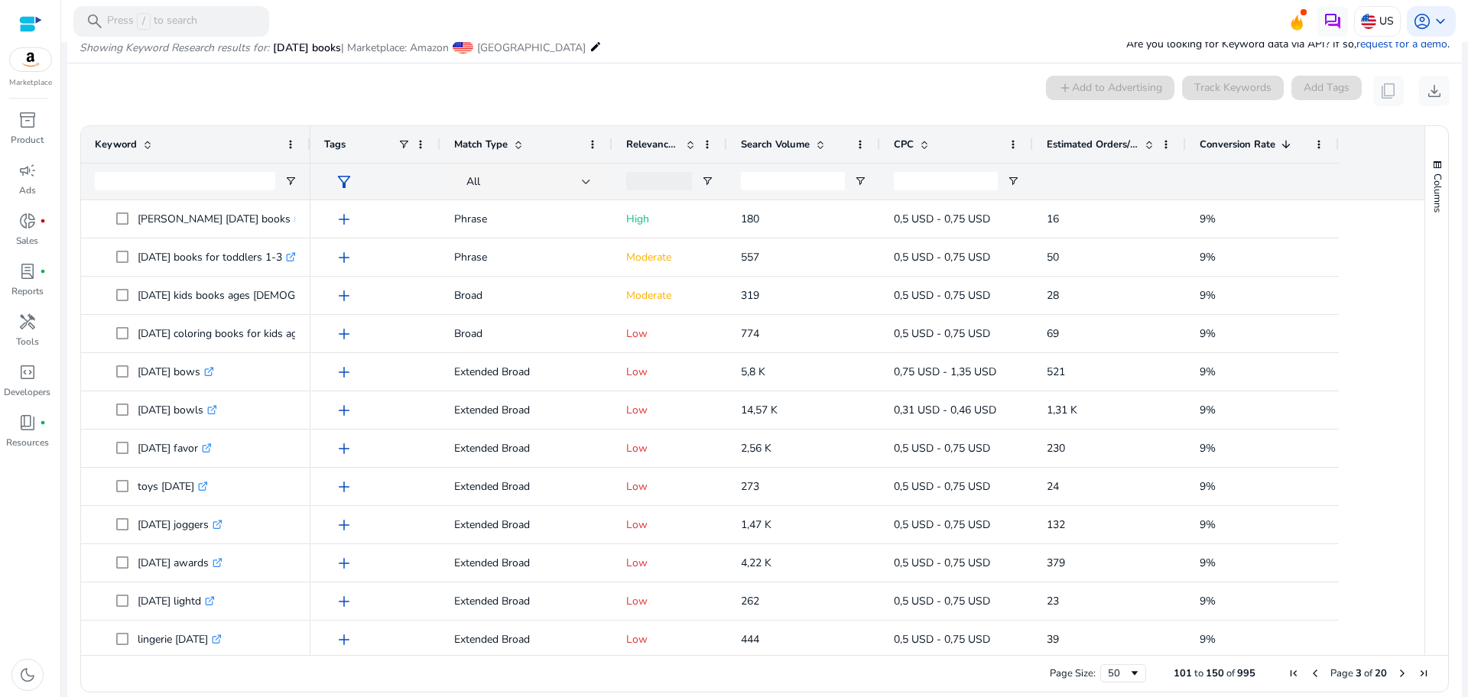
drag, startPoint x: 1411, startPoint y: 277, endPoint x: 1418, endPoint y: 294, distance: 17.5
click at [1418, 294] on div "Keyword Tags Match Type 1" at bounding box center [764, 390] width 1367 height 529
drag, startPoint x: 1418, startPoint y: 294, endPoint x: 1414, endPoint y: 305, distance: 12.1
click at [1414, 305] on div "Keyword Tags Match Type 1" at bounding box center [764, 390] width 1367 height 529
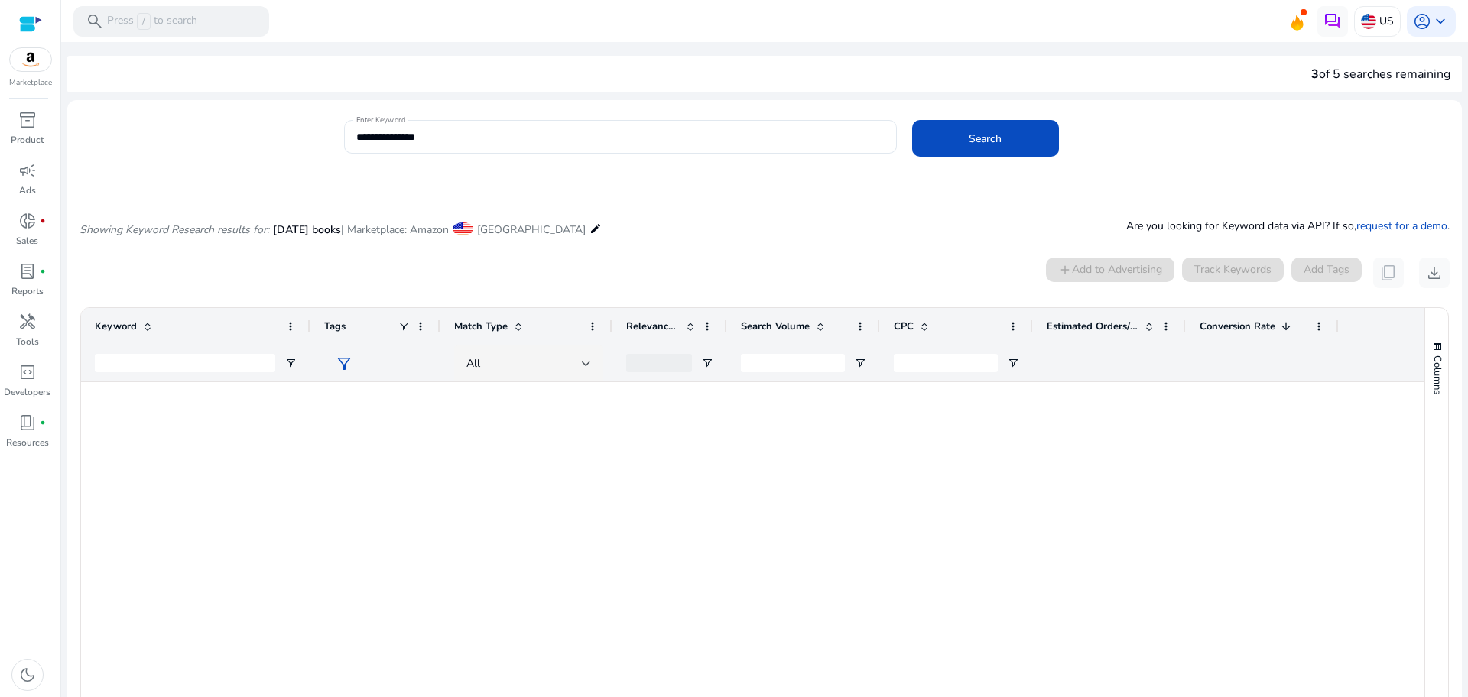
scroll to position [1456, 0]
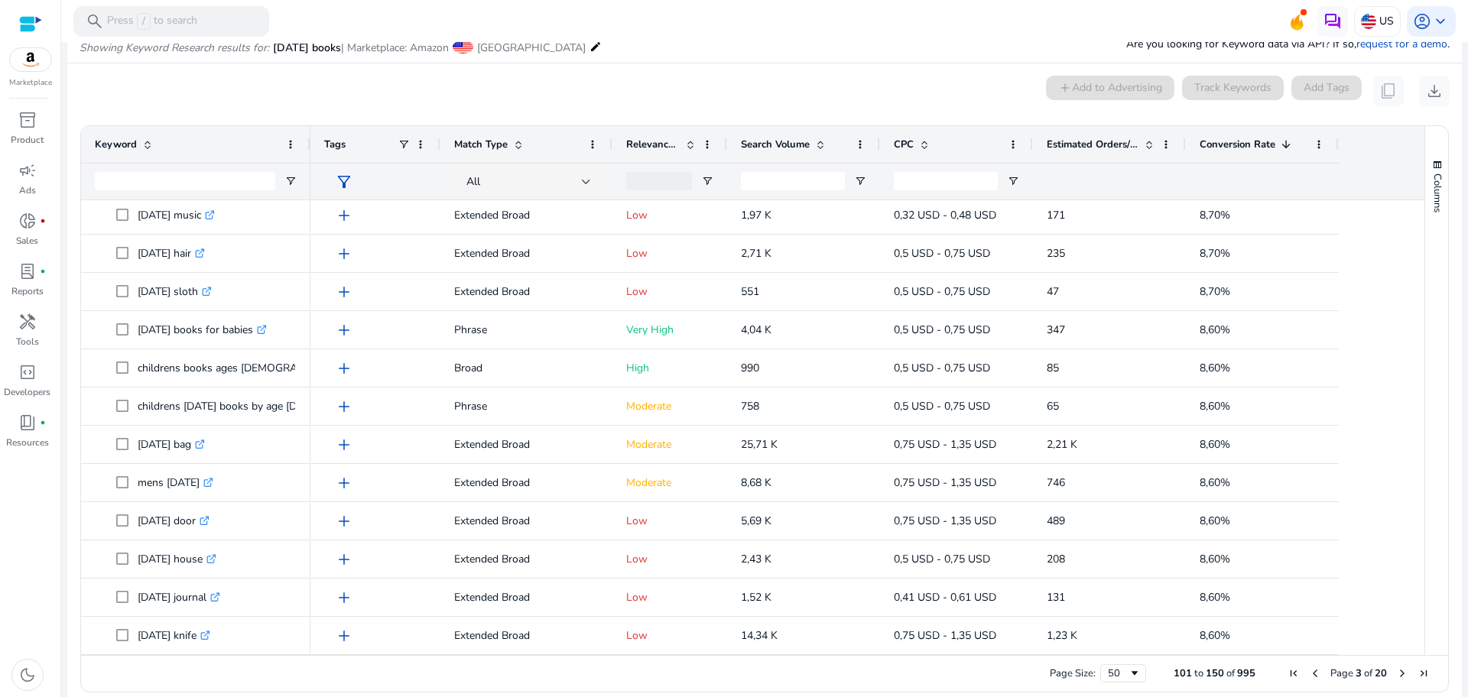
click at [1396, 675] on span "Next Page" at bounding box center [1402, 673] width 12 height 12
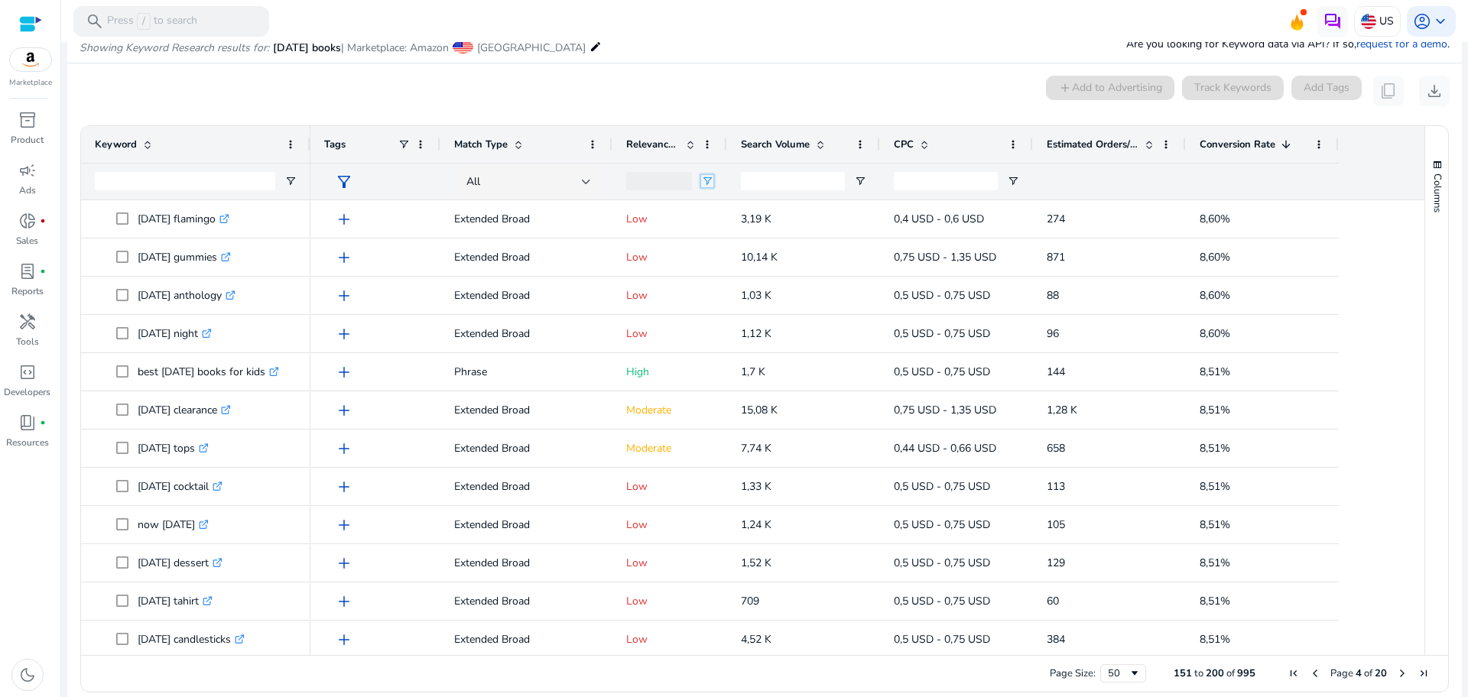
click at [710, 180] on span "Open Filter Menu" at bounding box center [707, 181] width 12 height 12
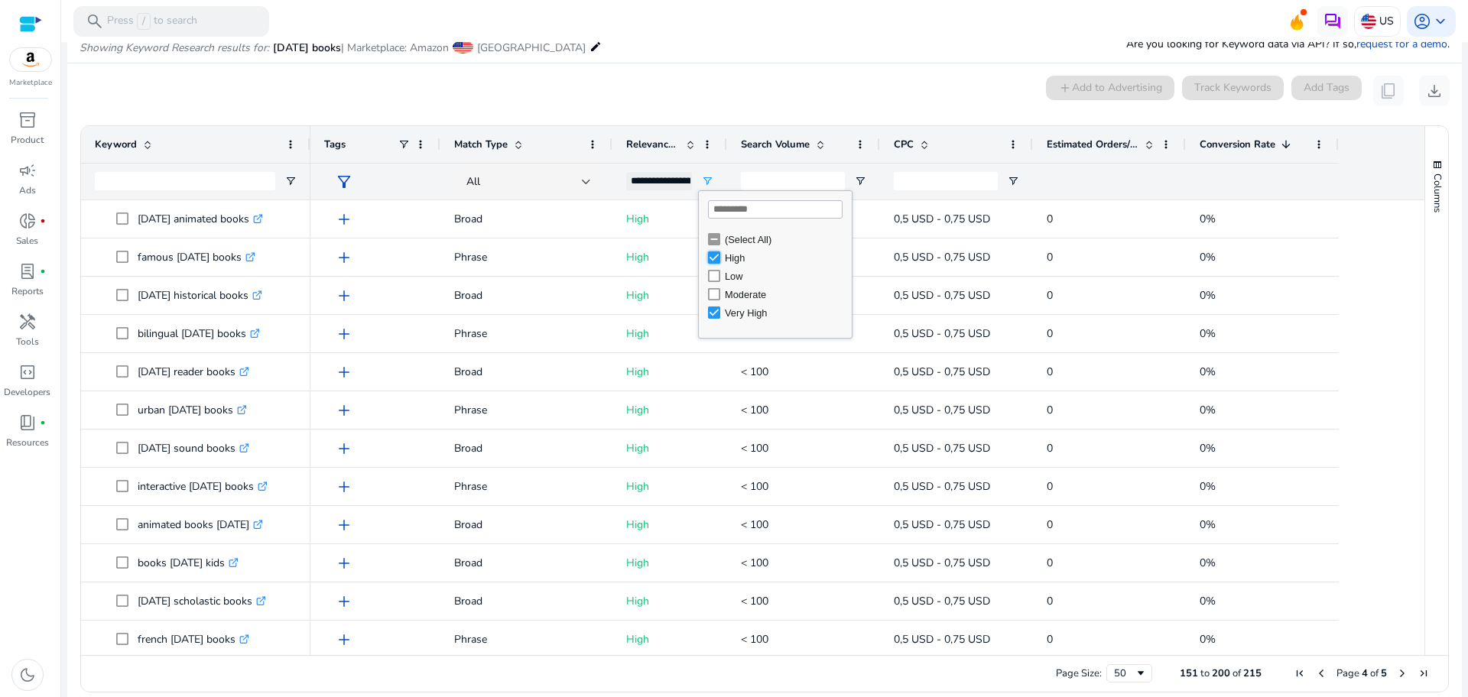
type input "**********"
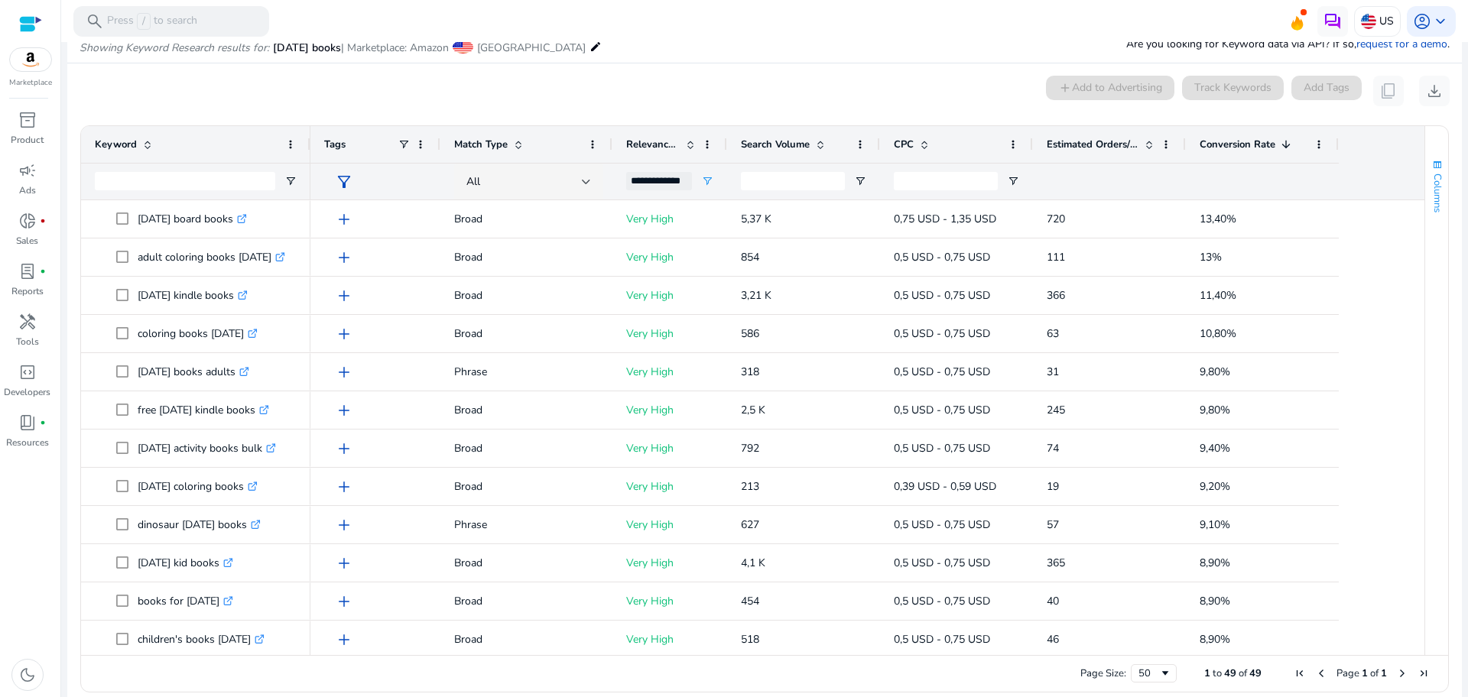
click at [1425, 191] on button "Columns" at bounding box center [1436, 185] width 23 height 83
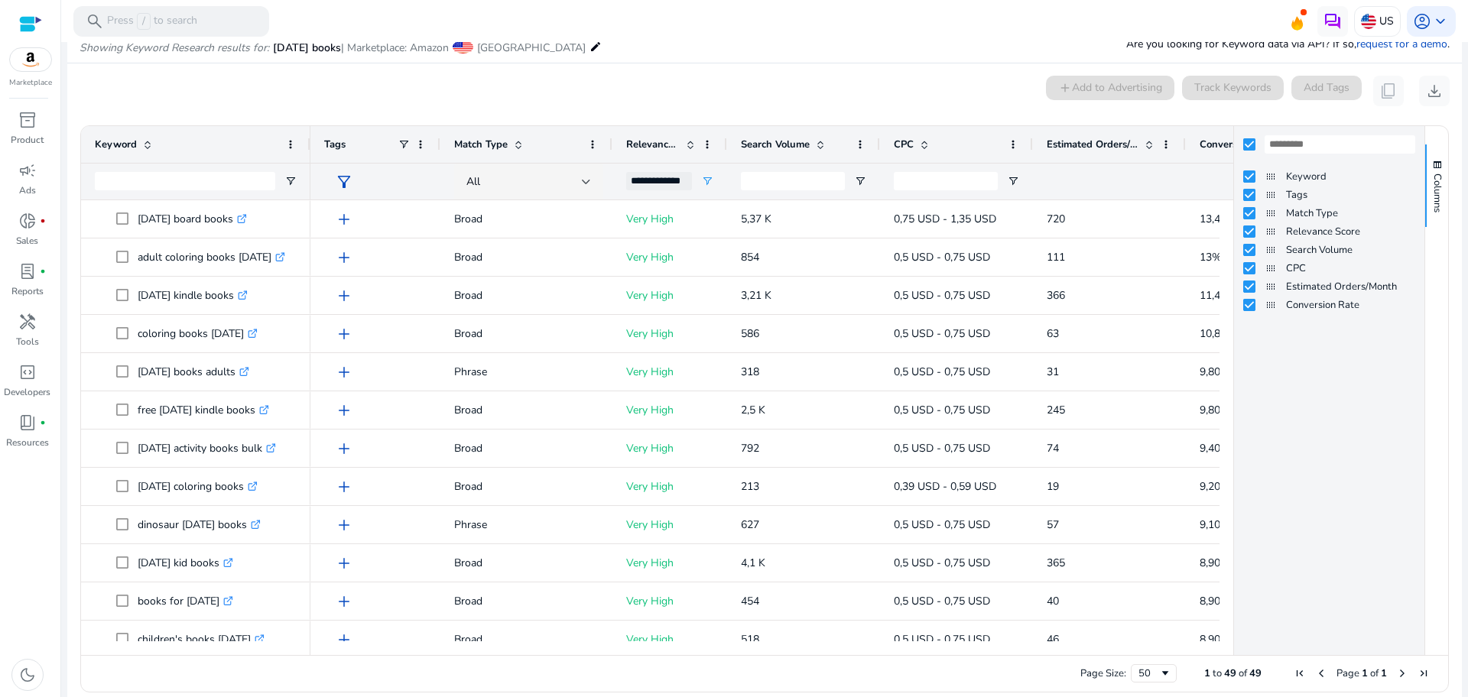
click at [897, 85] on div "0 keyword(s) selected add Add to Advertising Track Keywords Add Tags content_co…" at bounding box center [764, 91] width 1370 height 31
click at [910, 114] on mat-card "0 keyword(s) selected add Add to Advertising Track Keywords Add Tags content_co…" at bounding box center [764, 387] width 1394 height 649
click at [1240, 145] on div at bounding box center [1329, 144] width 190 height 37
drag, startPoint x: 1429, startPoint y: 163, endPoint x: 1329, endPoint y: 132, distance: 104.0
click at [1329, 132] on div "Columns Keyword Tags Match Type Relevance Score CPC" at bounding box center [1340, 390] width 215 height 529
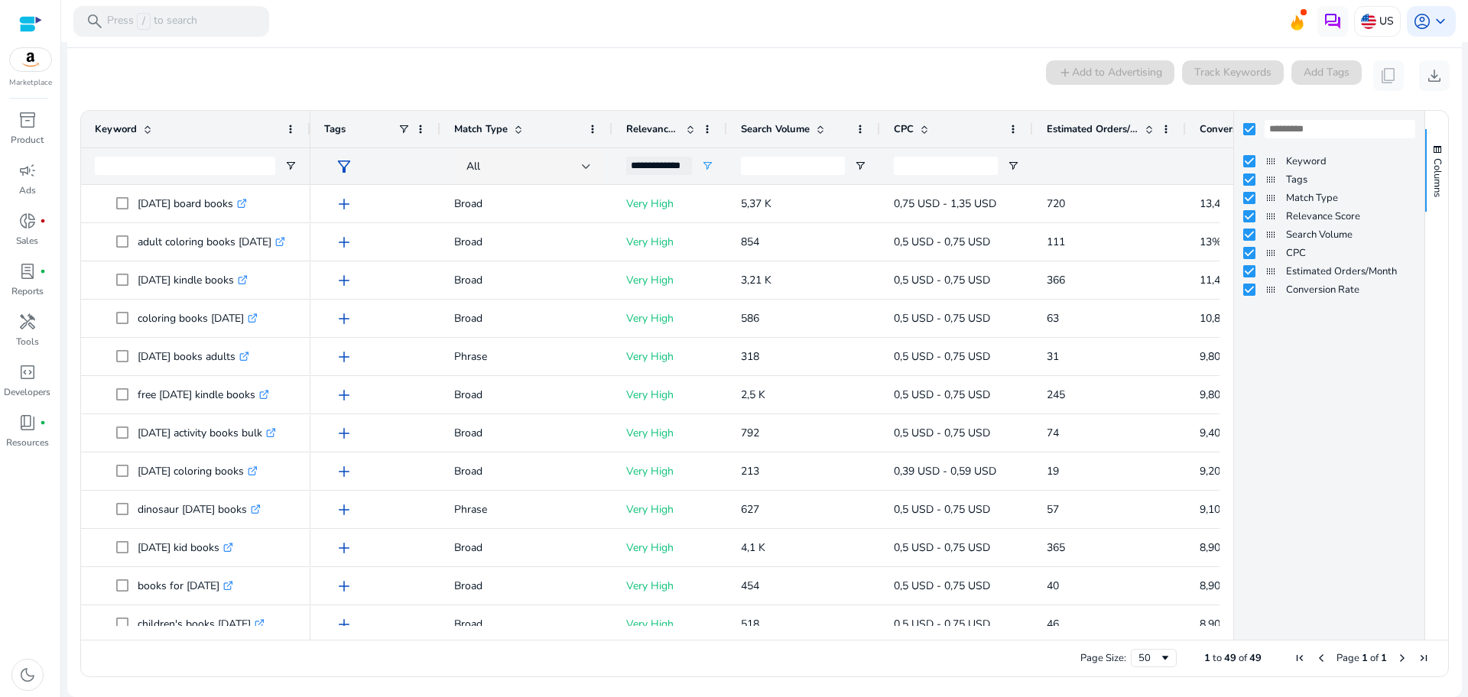
scroll to position [40, 0]
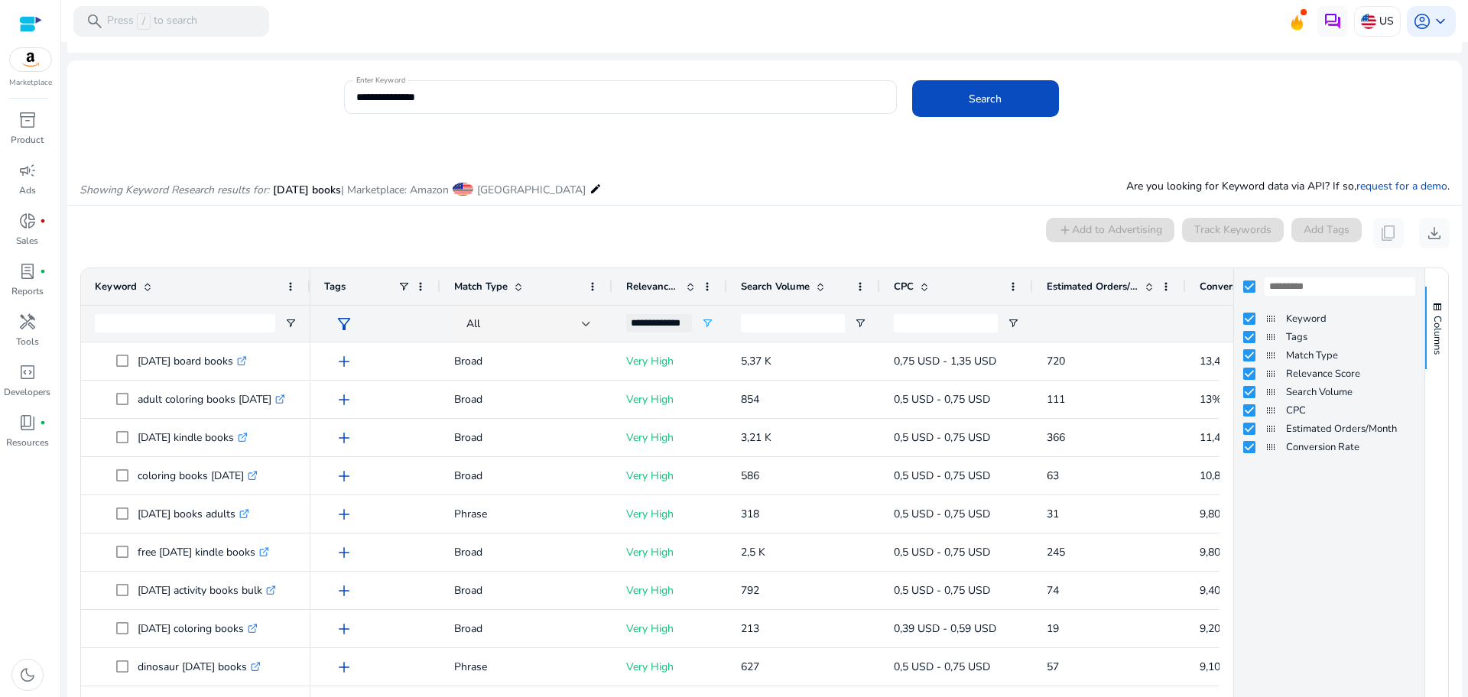
drag, startPoint x: 1461, startPoint y: 230, endPoint x: 1467, endPoint y: 449, distance: 218.7
click at [1467, 449] on mat-sidenav-content "**********" at bounding box center [764, 348] width 1407 height 697
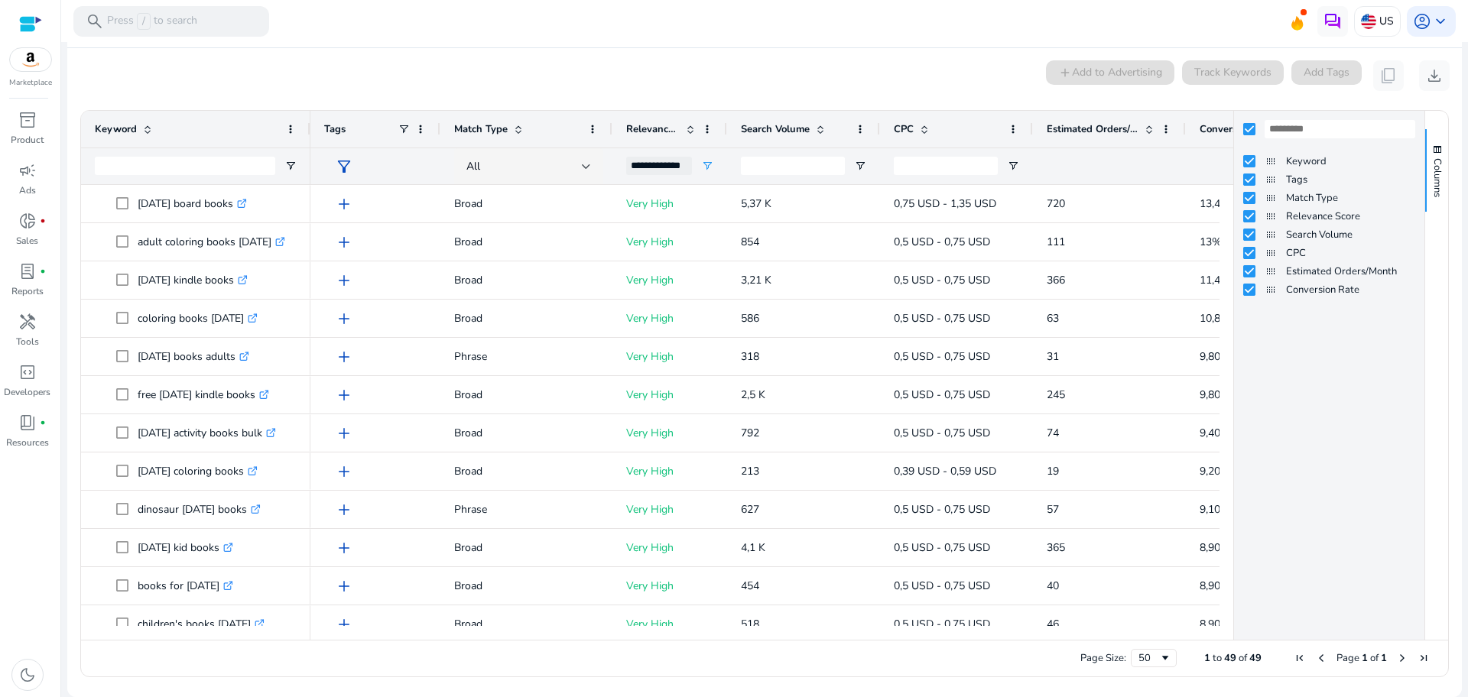
click at [962, 79] on div "0 keyword(s) selected add Add to Advertising Track Keywords Add Tags content_co…" at bounding box center [764, 75] width 1370 height 31
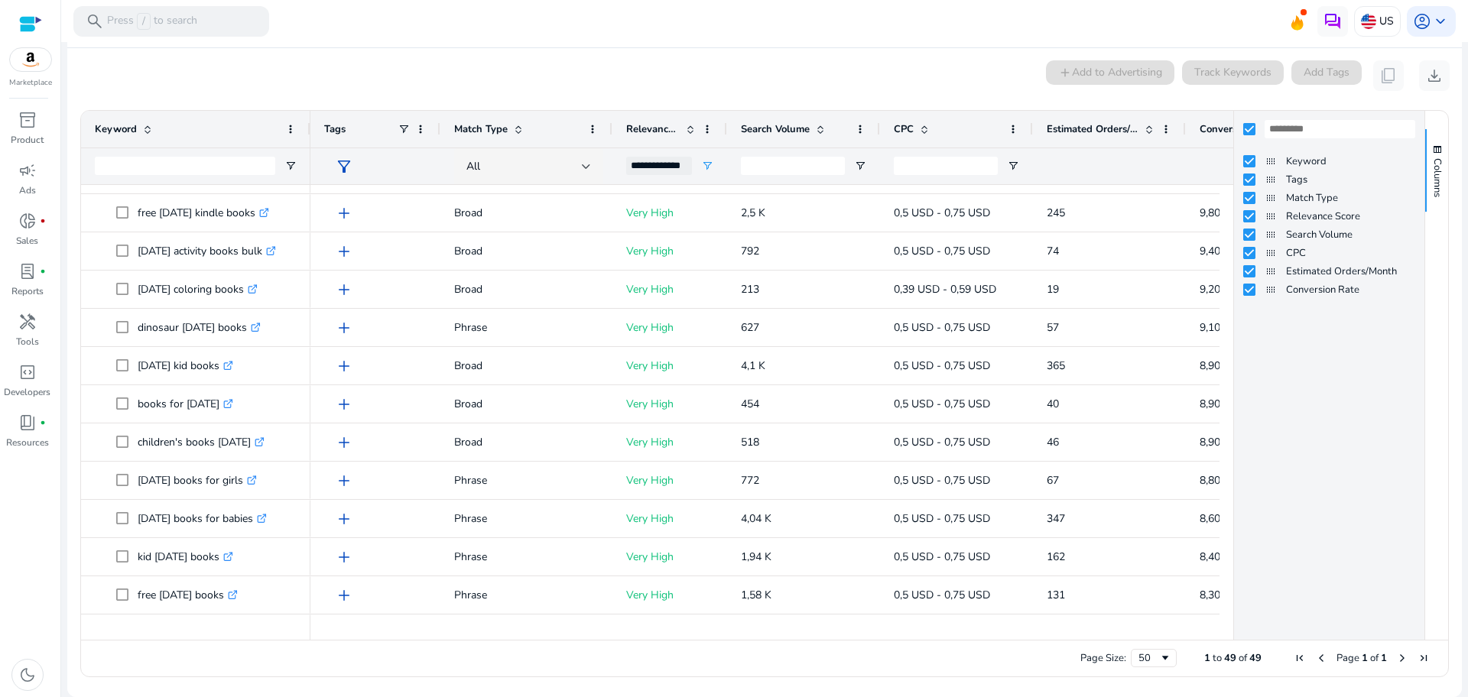
scroll to position [0, 0]
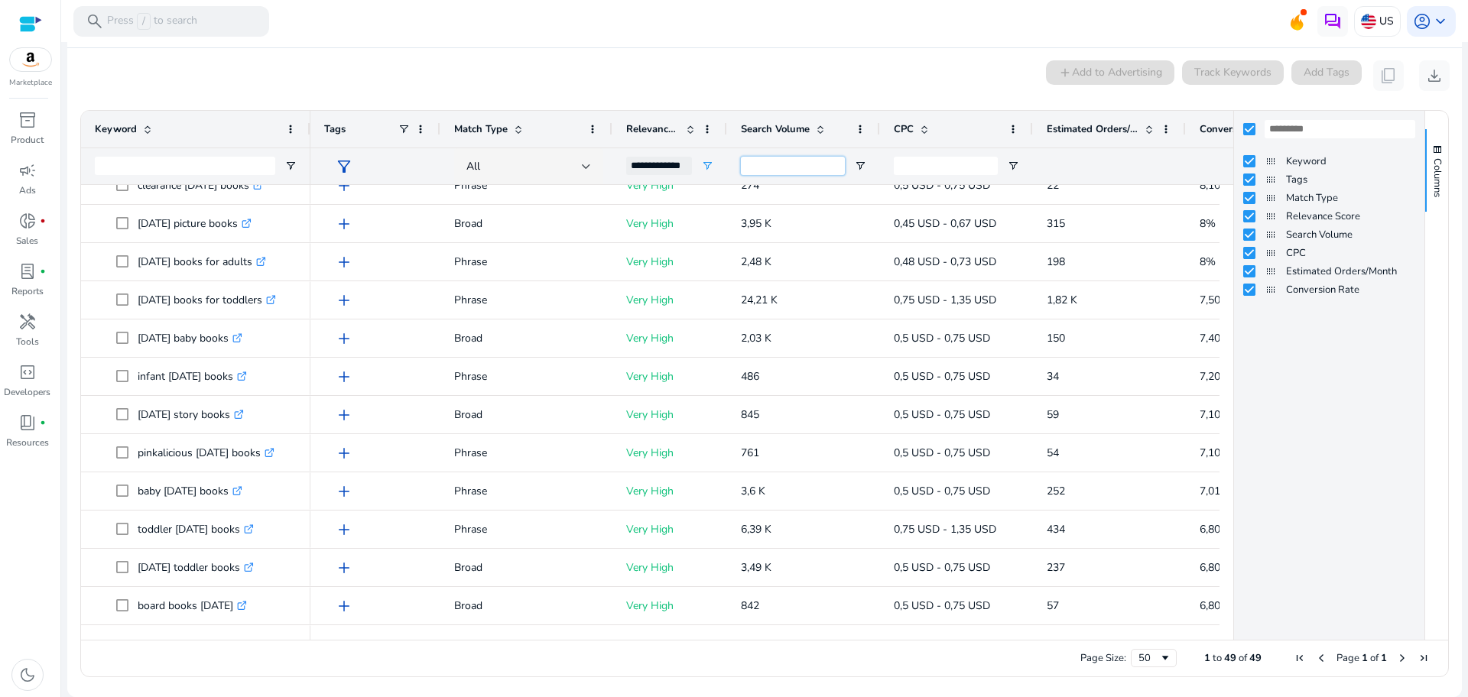
click at [829, 163] on input "Search Volume Filter Input" at bounding box center [793, 166] width 104 height 18
click at [819, 128] on span at bounding box center [820, 129] width 12 height 12
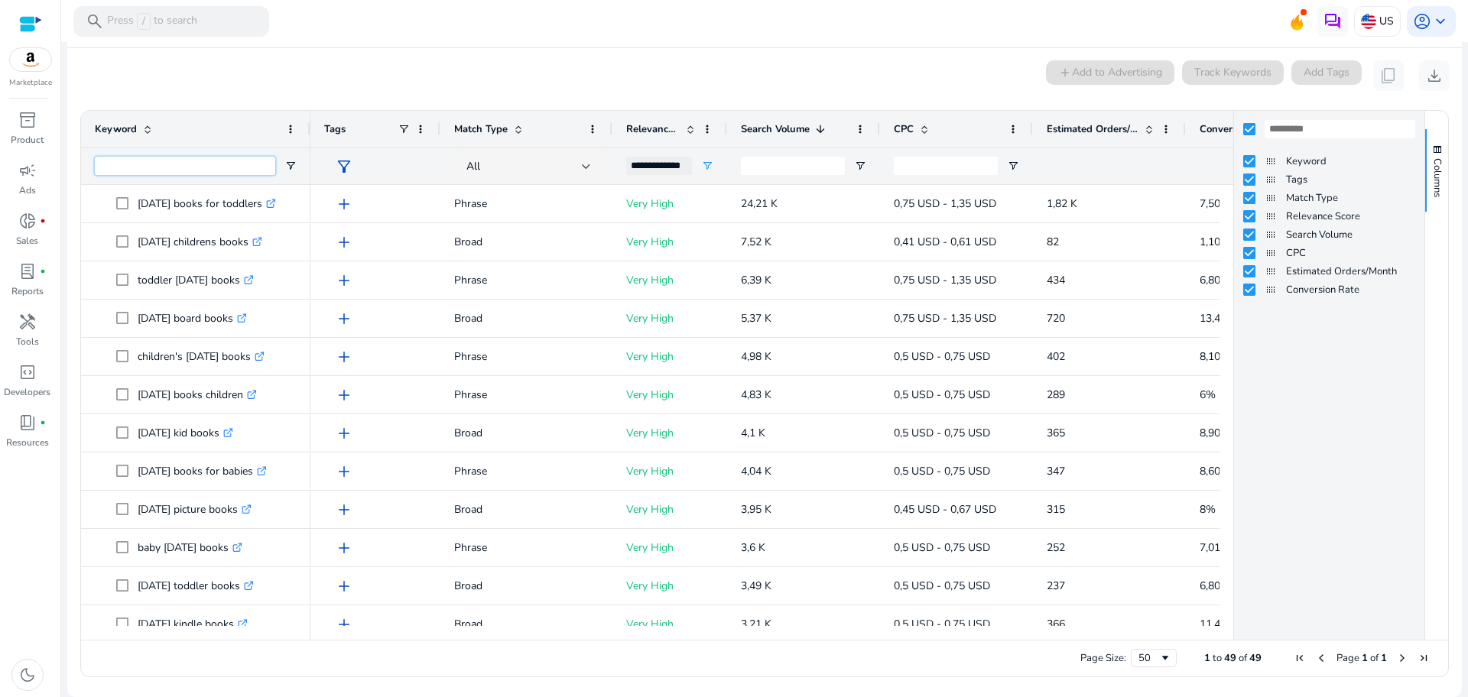
click at [220, 164] on input "Keyword Filter Input" at bounding box center [185, 166] width 180 height 18
type input "**********"
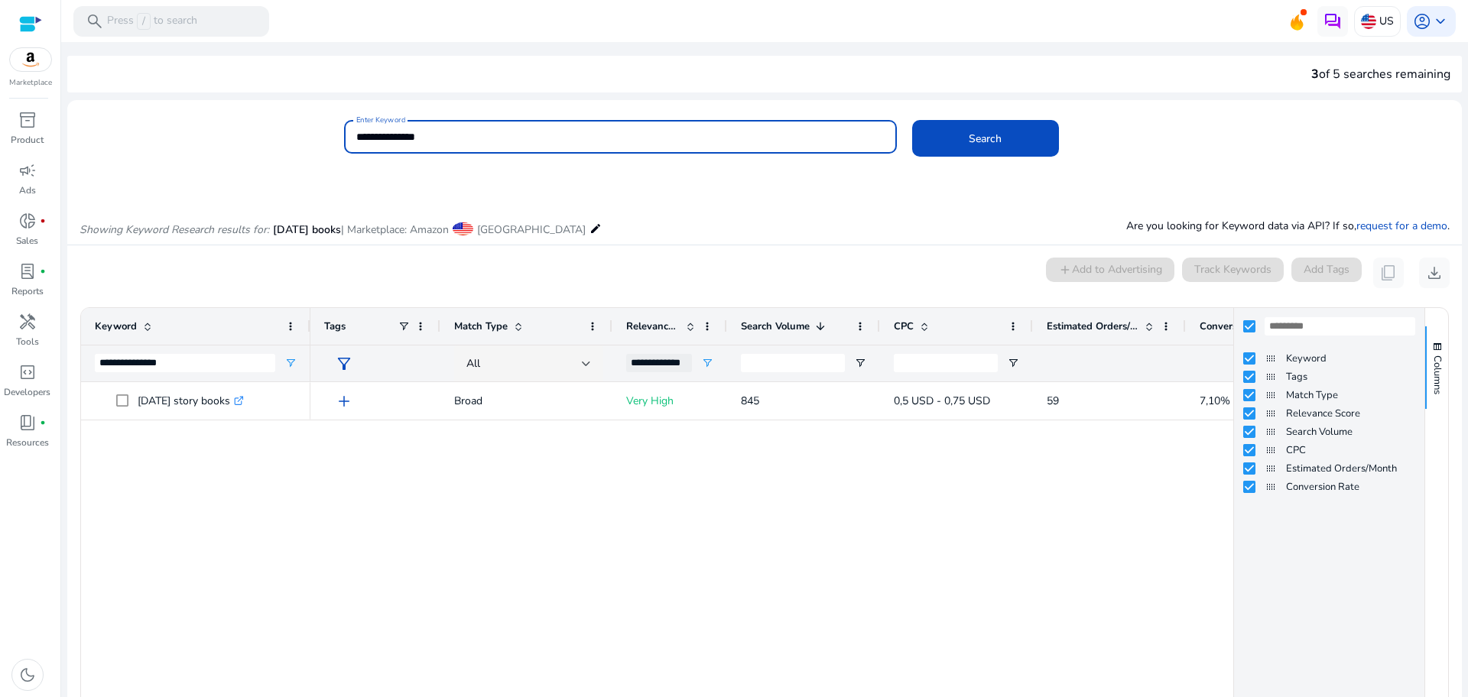
click at [468, 132] on input "**********" at bounding box center [620, 136] width 528 height 17
type input "**********"
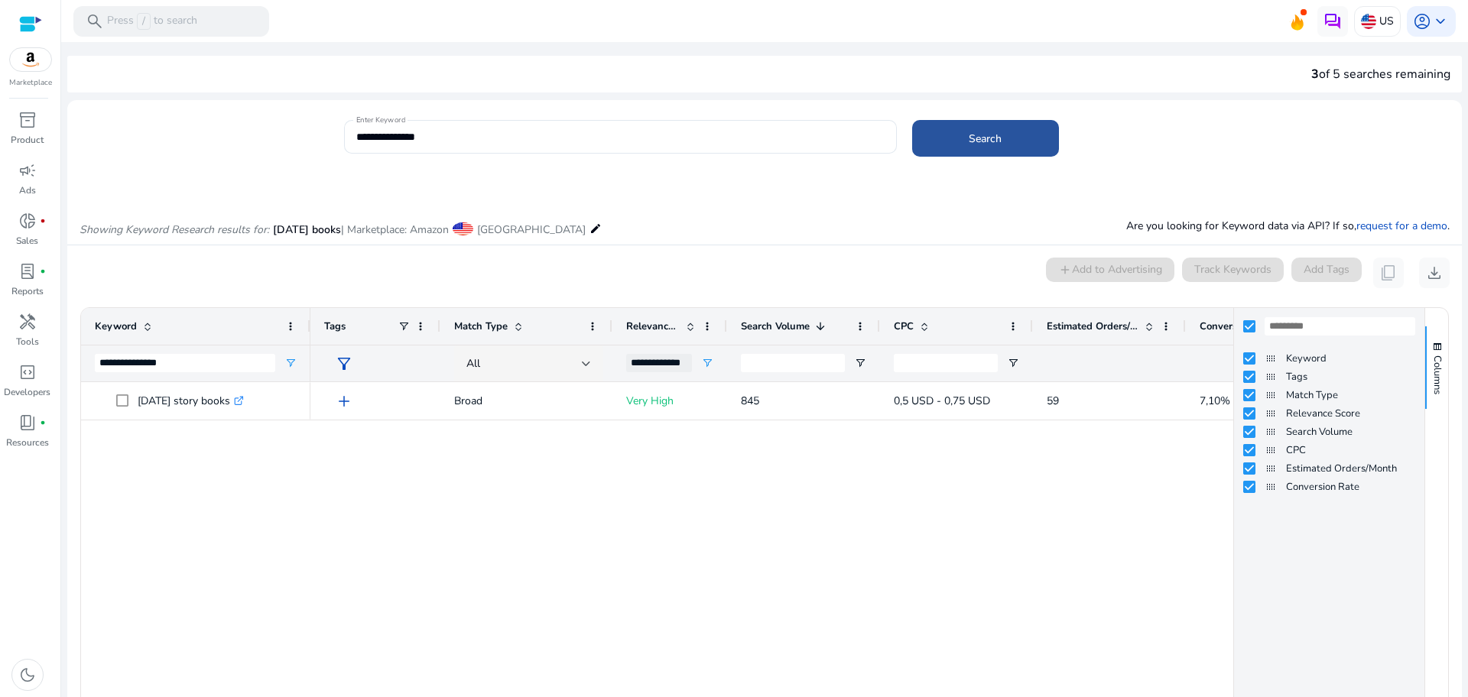
click at [1001, 139] on span at bounding box center [985, 138] width 147 height 37
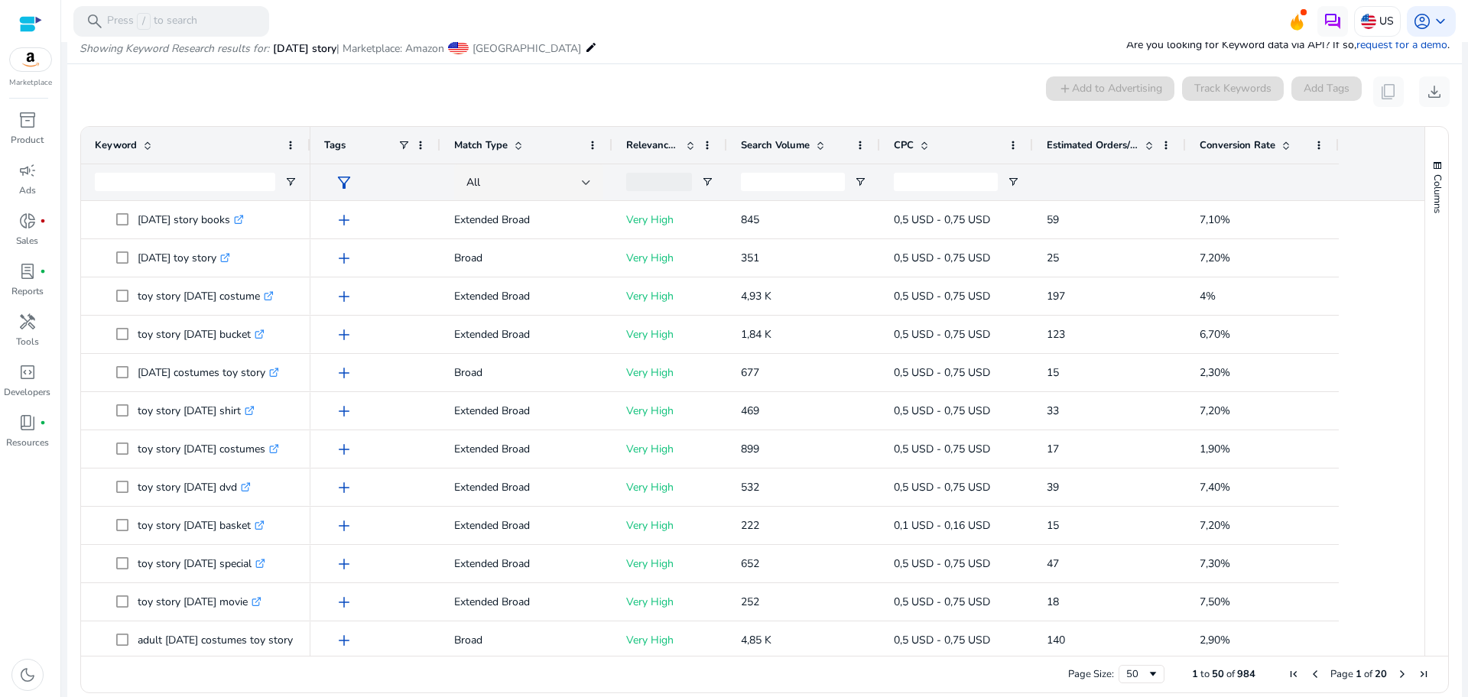
scroll to position [182, 0]
click at [1283, 145] on span at bounding box center [1286, 144] width 12 height 12
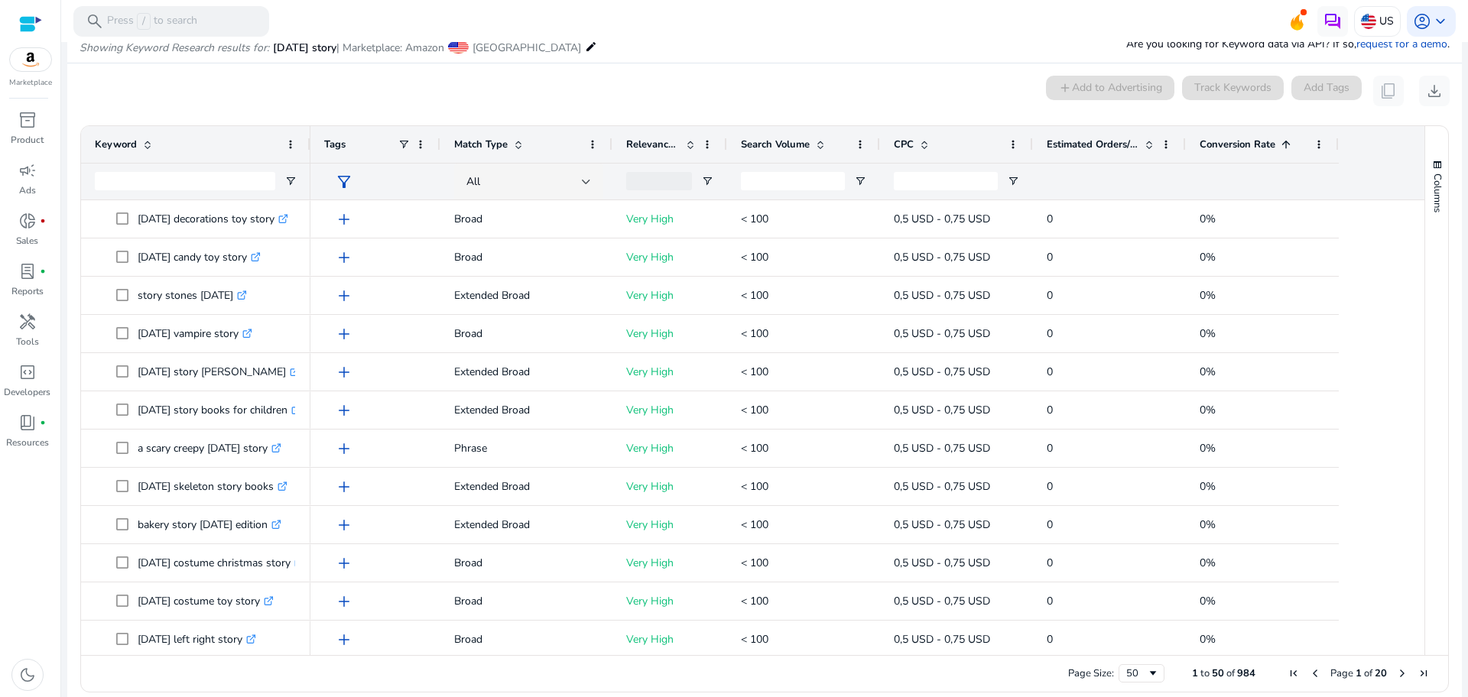
click at [1283, 145] on span at bounding box center [1286, 144] width 12 height 12
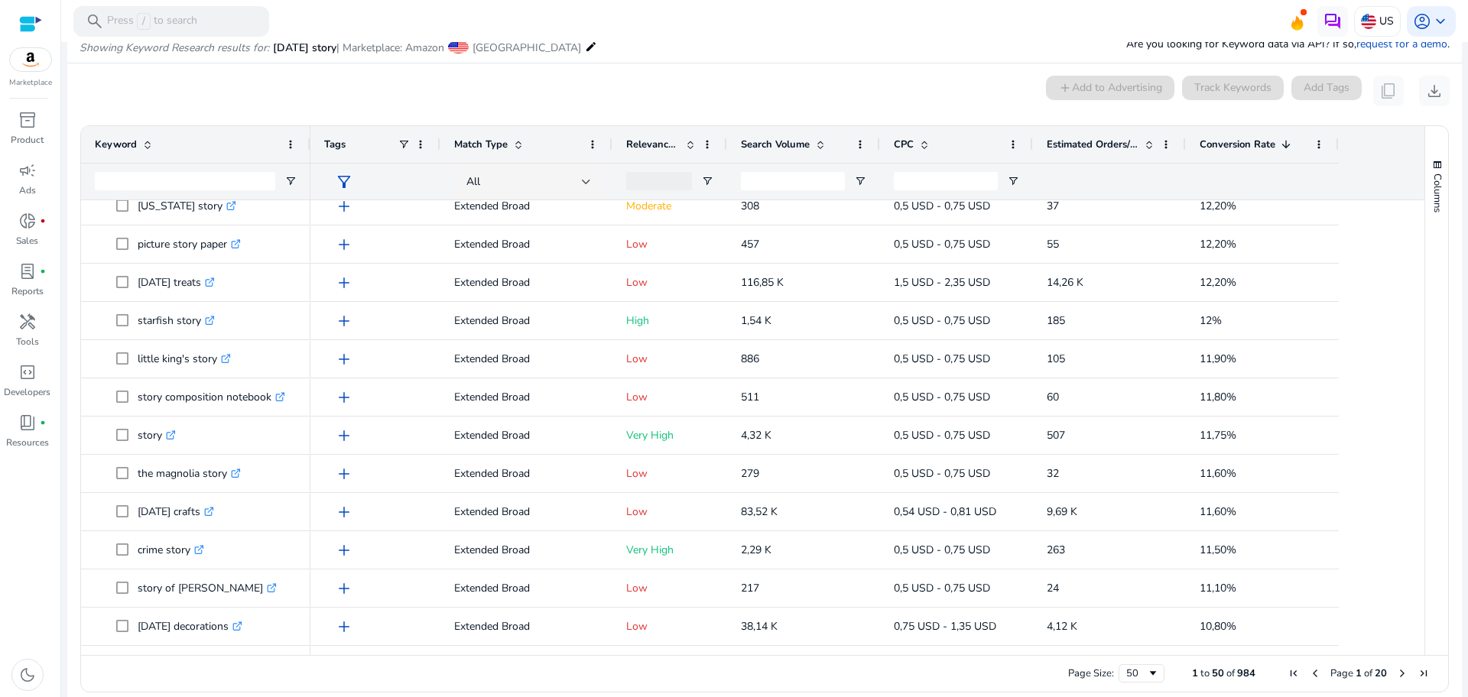
scroll to position [1456, 0]
